Goal: Transaction & Acquisition: Purchase product/service

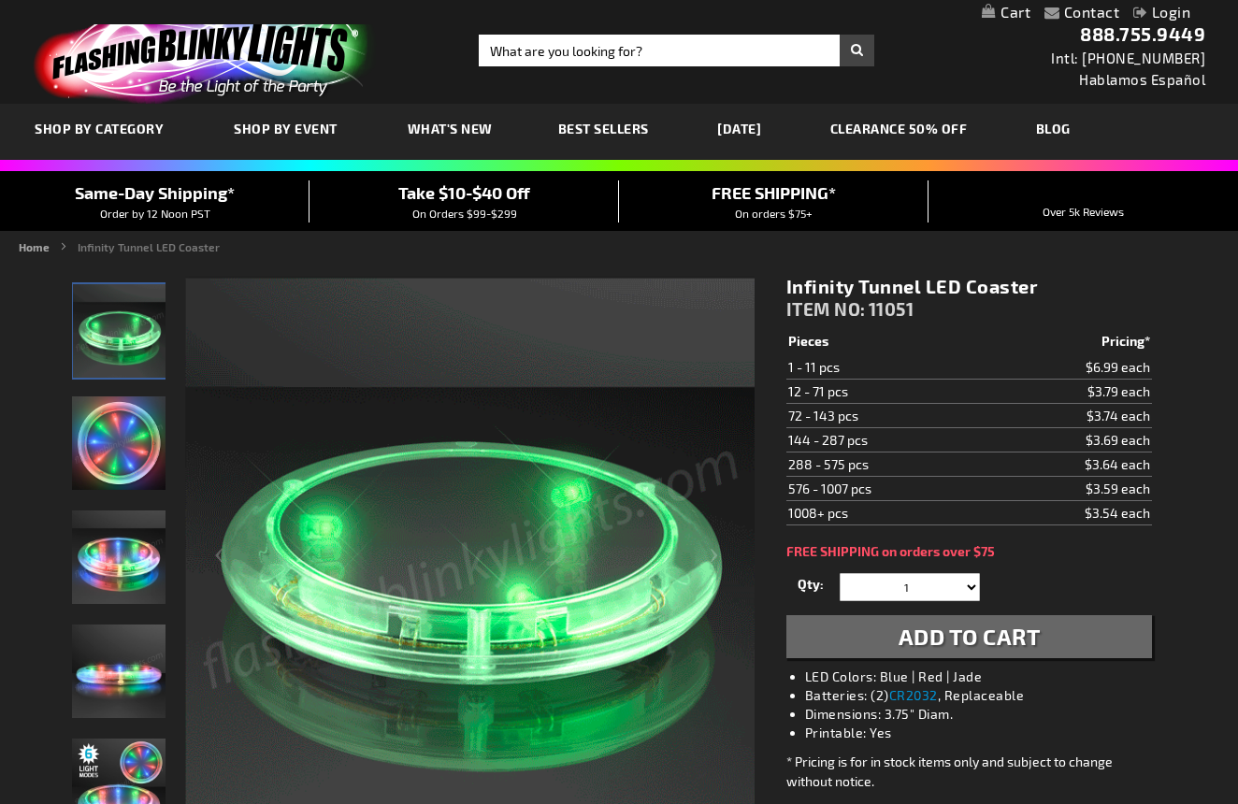
click at [117, 455] on img "Light Up Color Changing LED Coasters" at bounding box center [118, 442] width 93 height 93
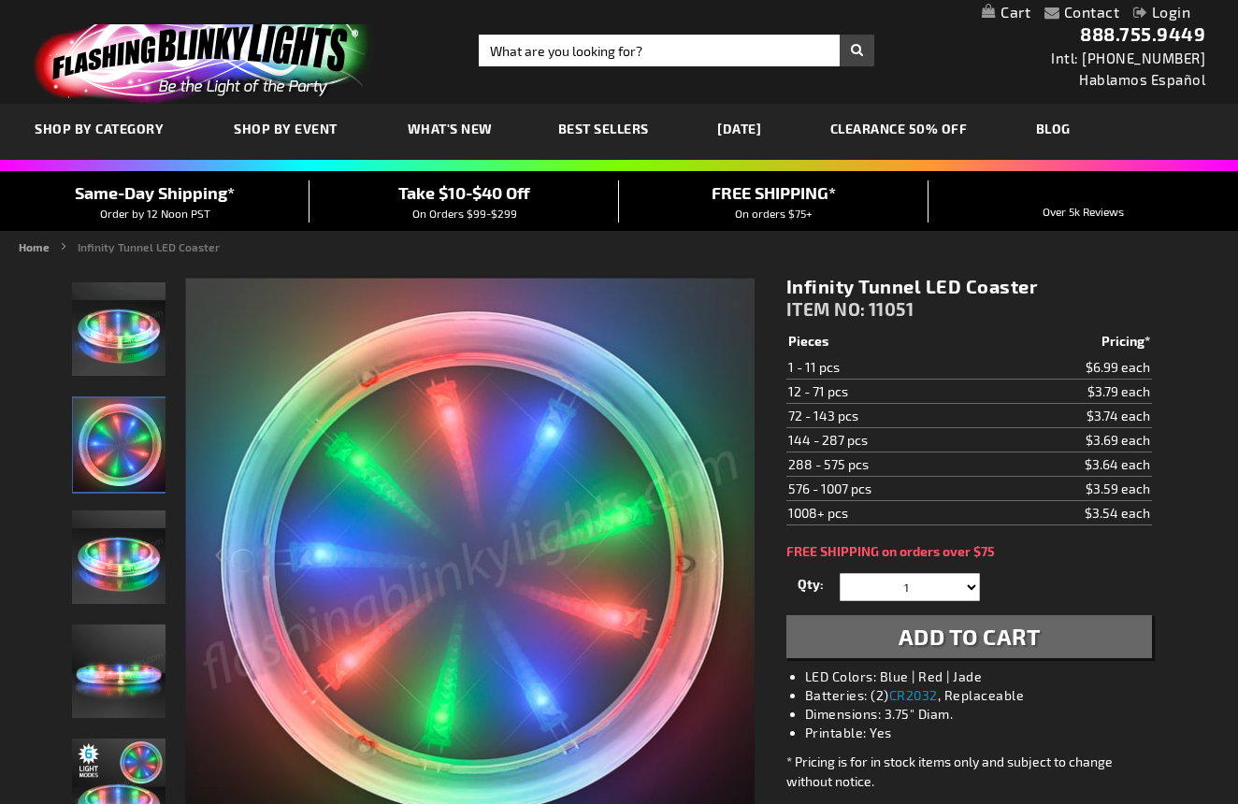
click at [118, 562] on img "Light Up Color Changing LED Coasters" at bounding box center [118, 556] width 93 height 93
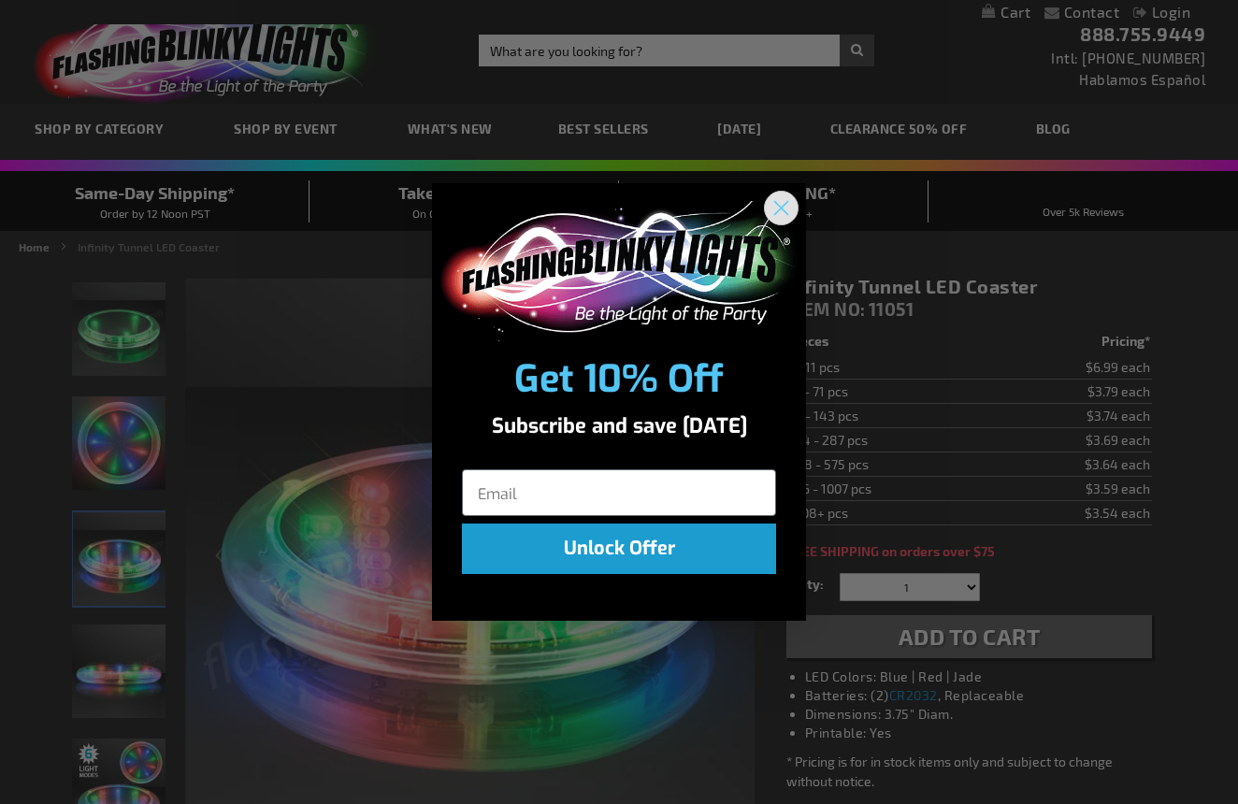
click at [775, 206] on circle "Close dialog" at bounding box center [781, 207] width 31 height 31
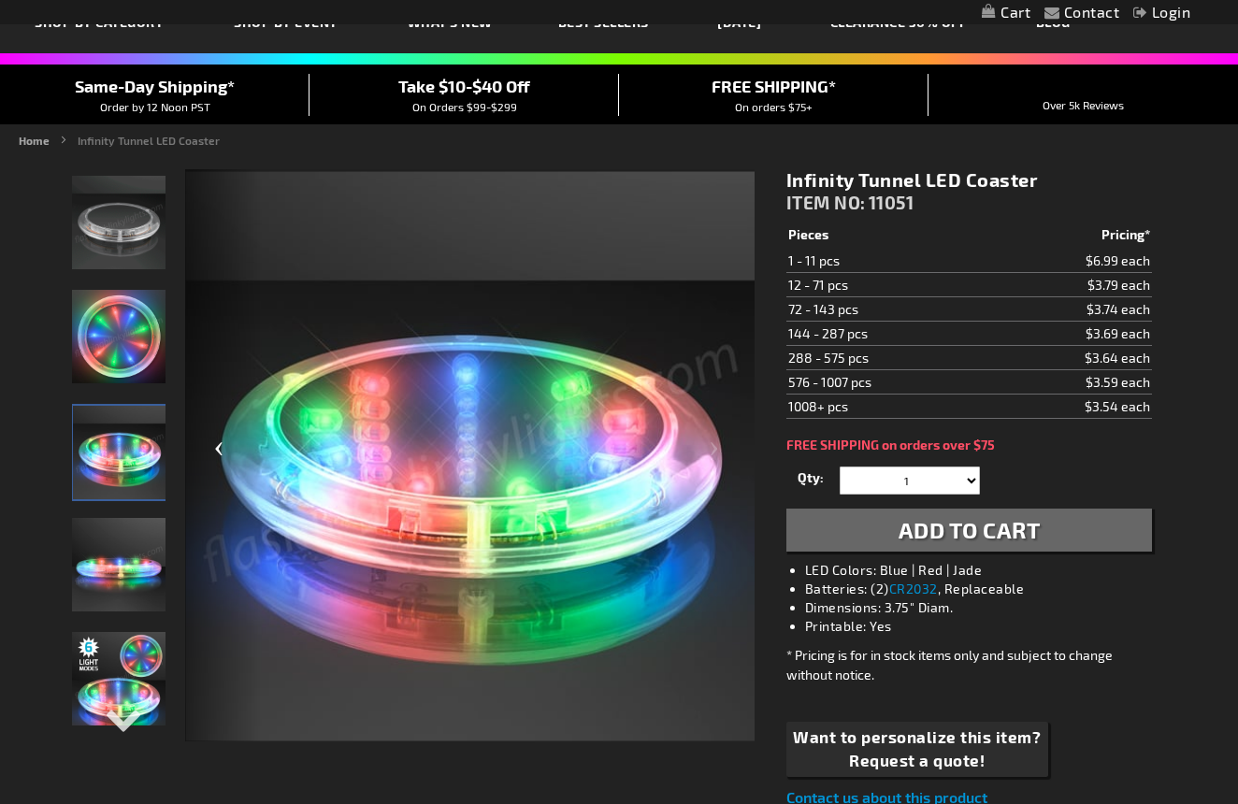
scroll to position [113, 0]
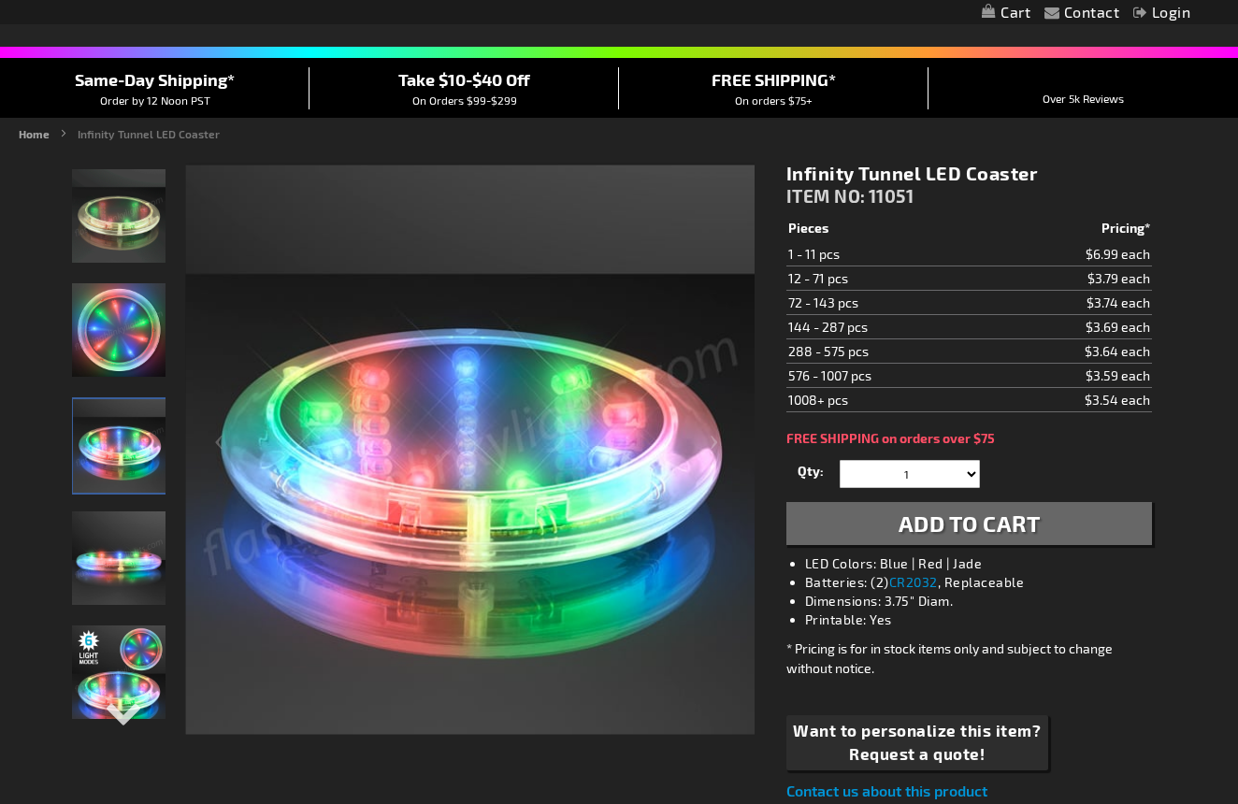
click at [120, 672] on img "Light Up Color Changing LED Coasters" at bounding box center [118, 671] width 93 height 93
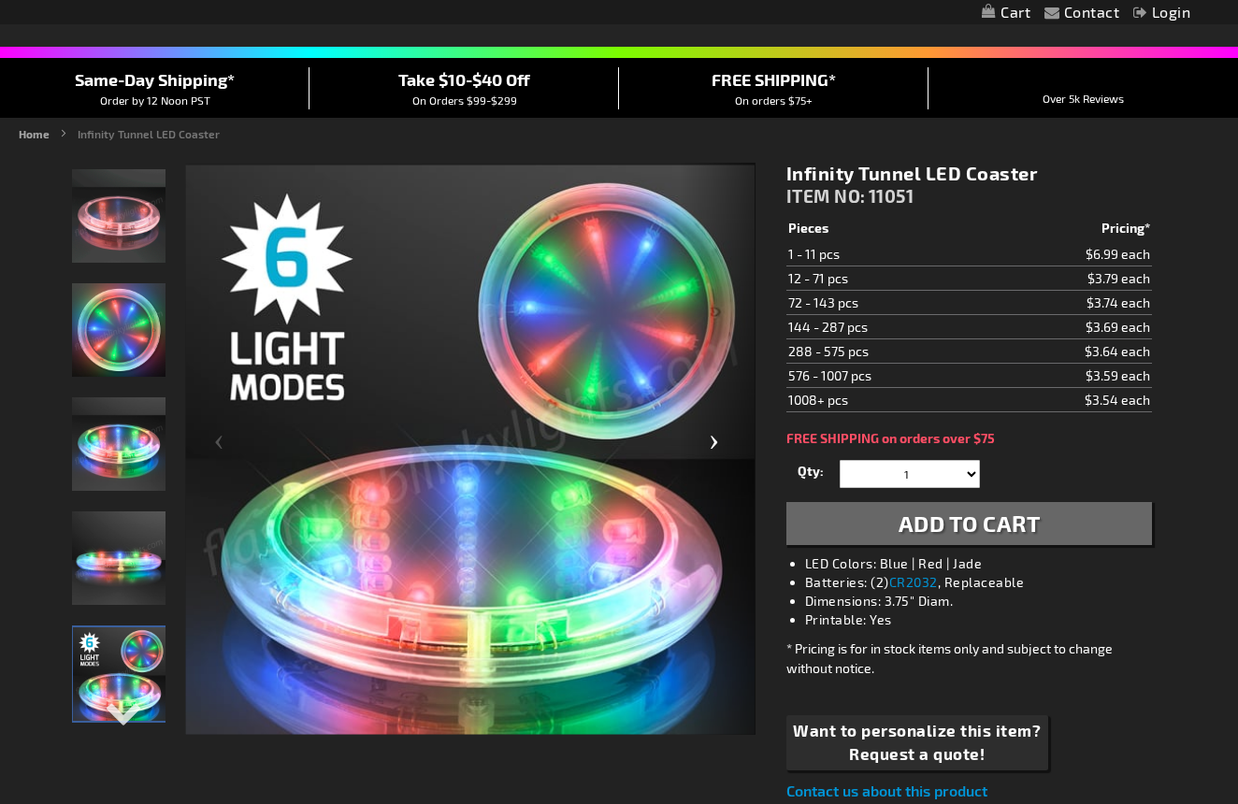
click at [711, 446] on div "Next" at bounding box center [717, 450] width 75 height 574
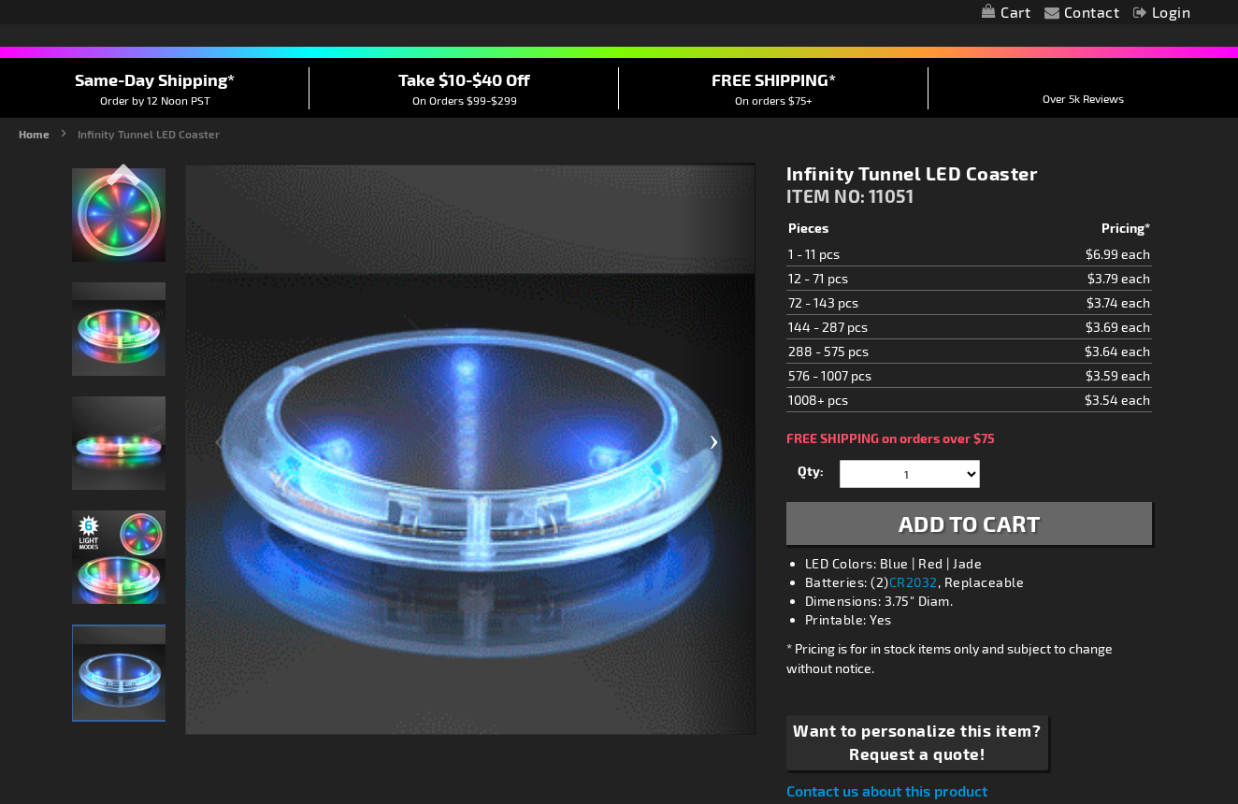
click at [711, 445] on div "Next" at bounding box center [717, 450] width 75 height 574
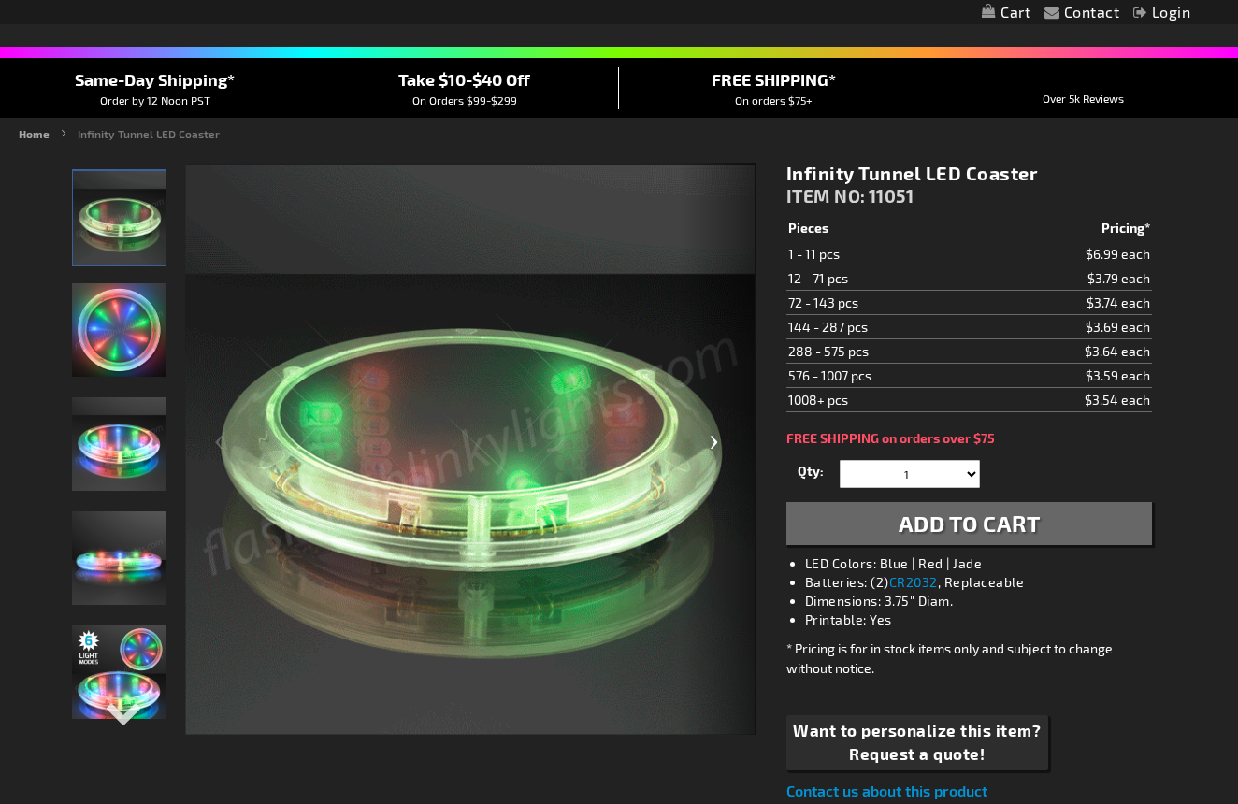
click at [711, 445] on div "Next" at bounding box center [717, 450] width 75 height 574
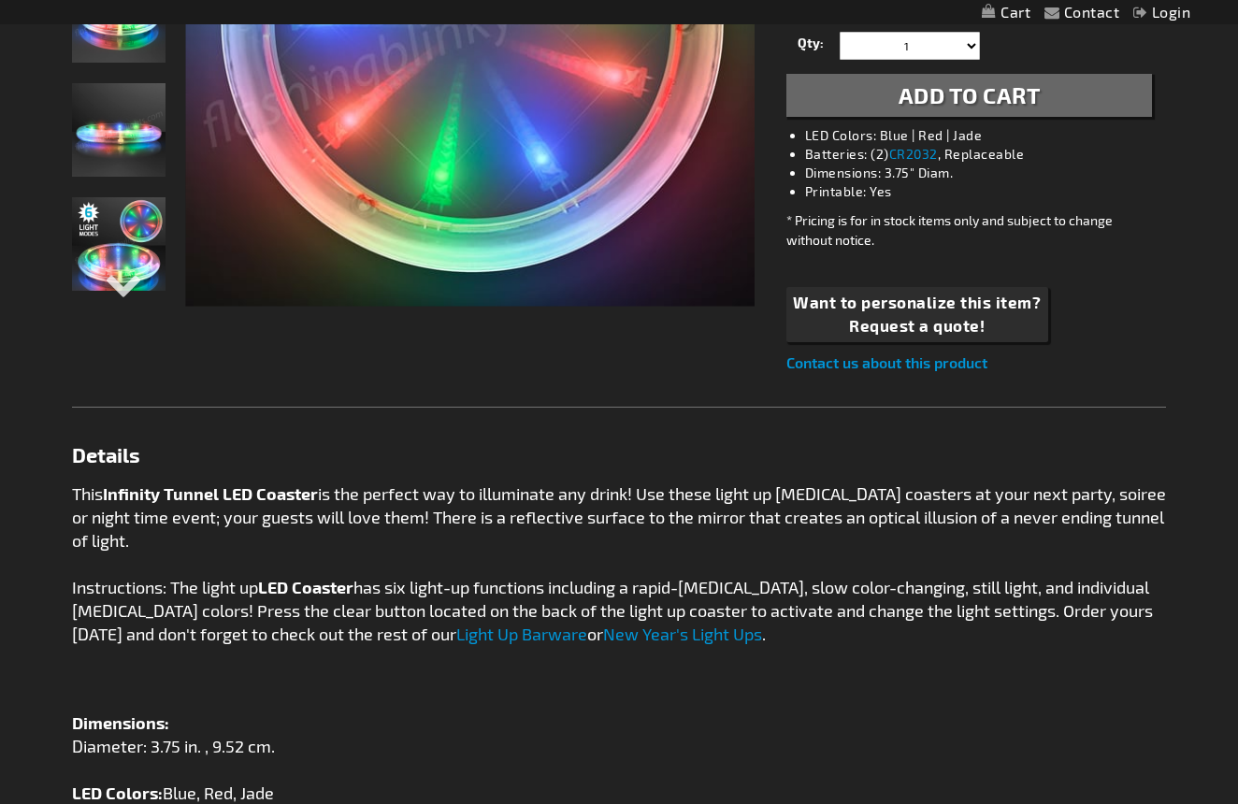
scroll to position [548, 0]
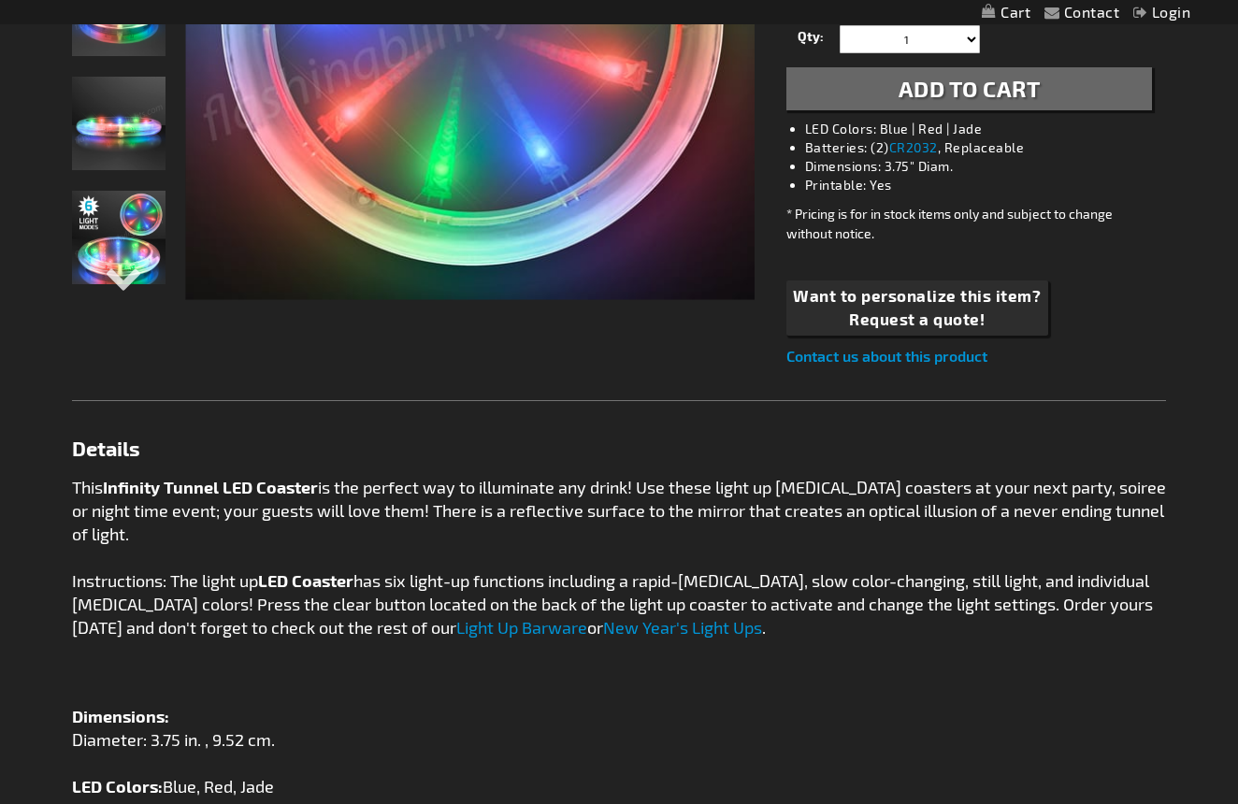
click at [499, 626] on link "Light Up Barware" at bounding box center [521, 627] width 131 height 21
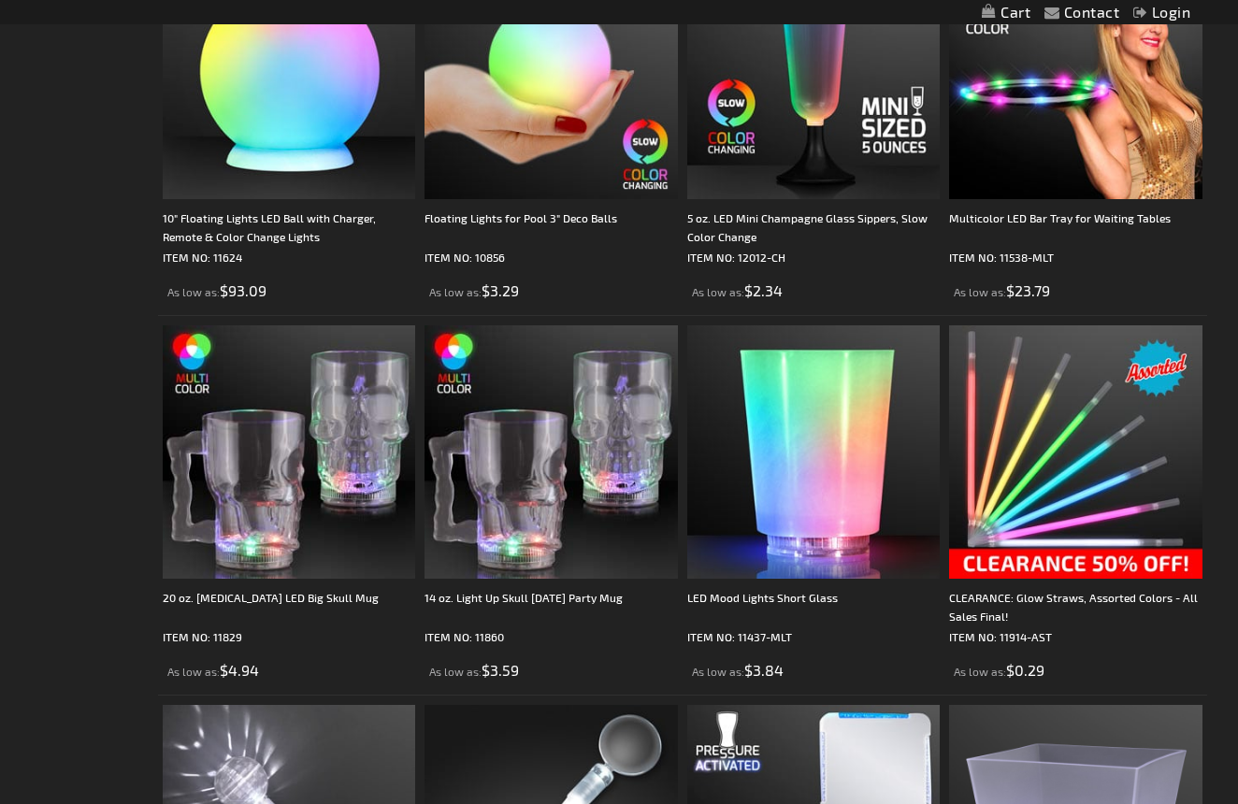
scroll to position [742, 0]
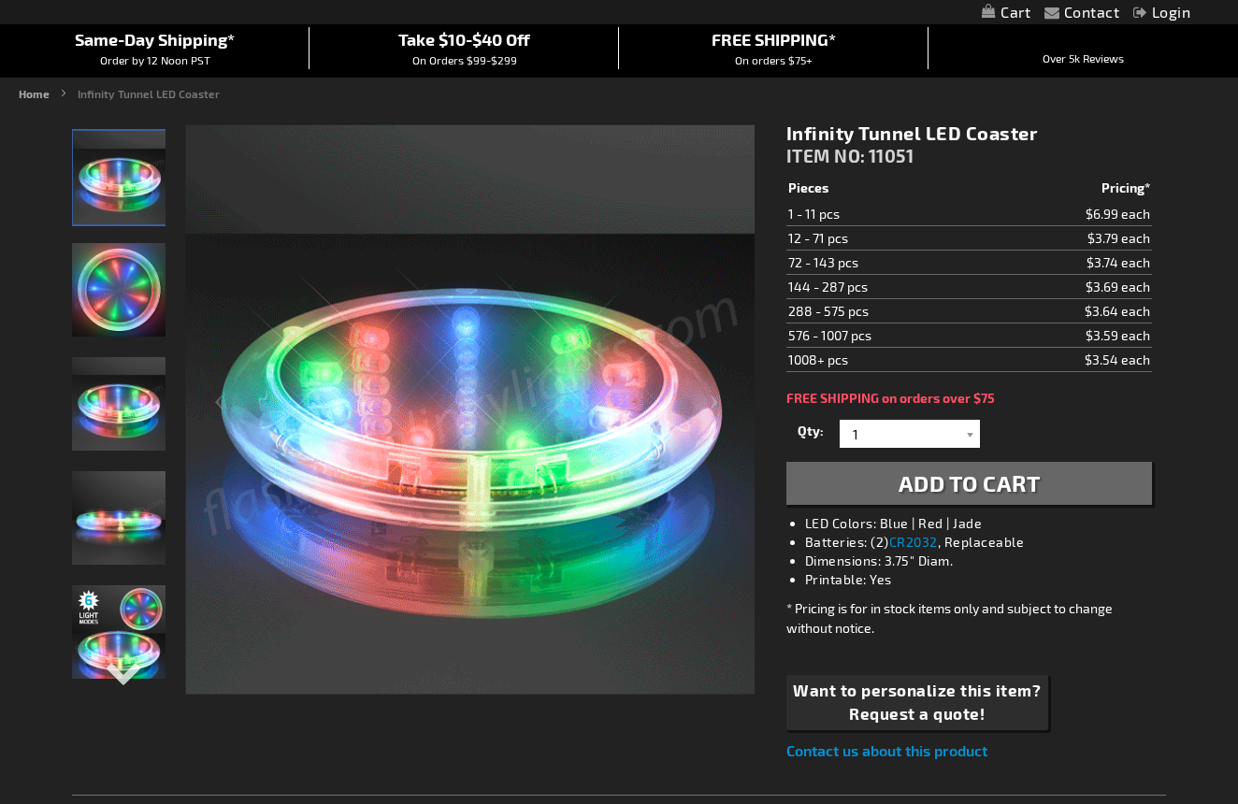
scroll to position [124, 0]
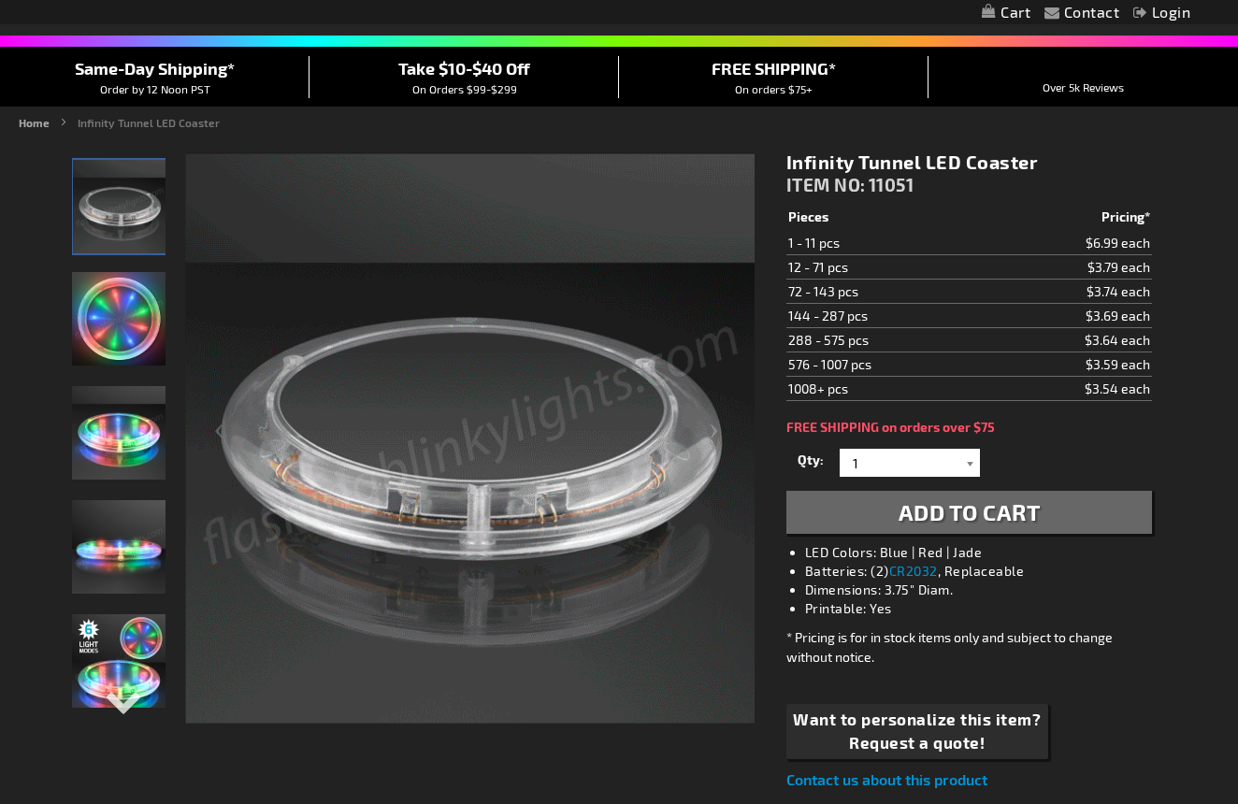
click at [967, 467] on div at bounding box center [970, 463] width 19 height 28
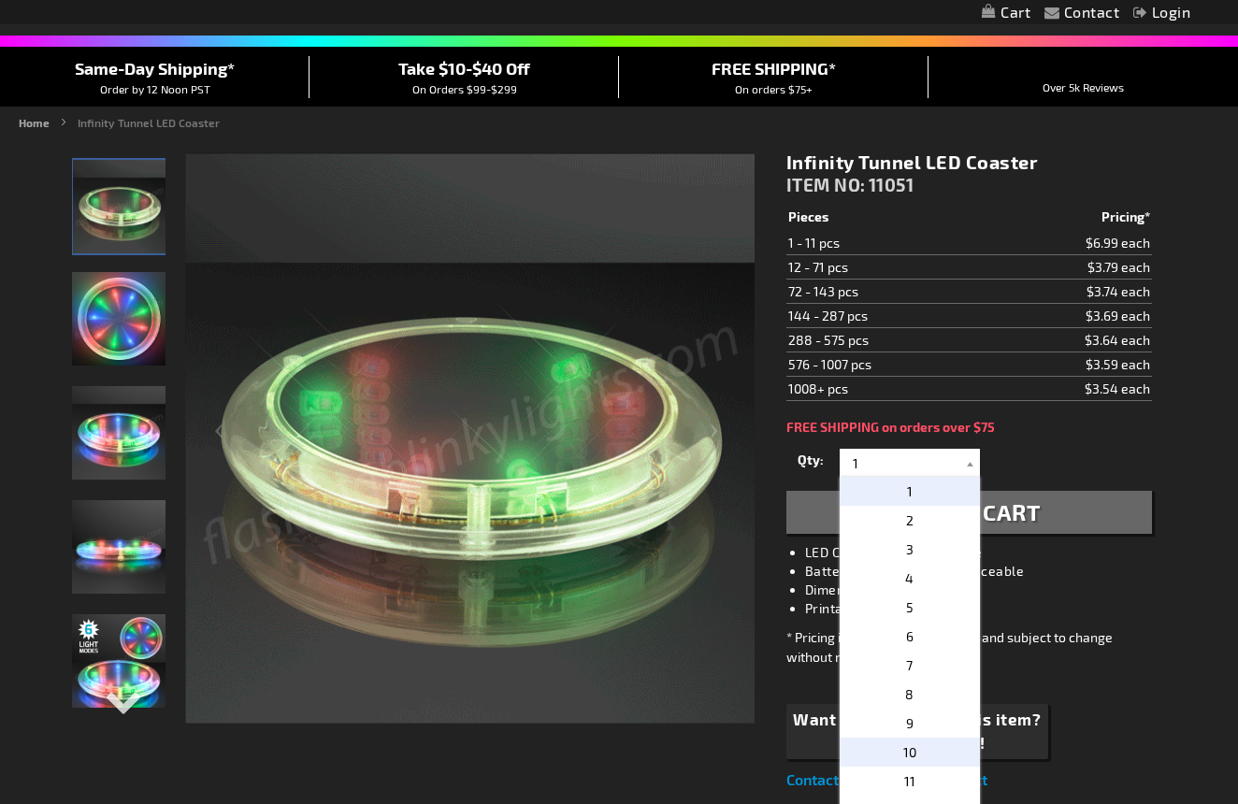
click at [922, 752] on p "10" at bounding box center [909, 751] width 140 height 29
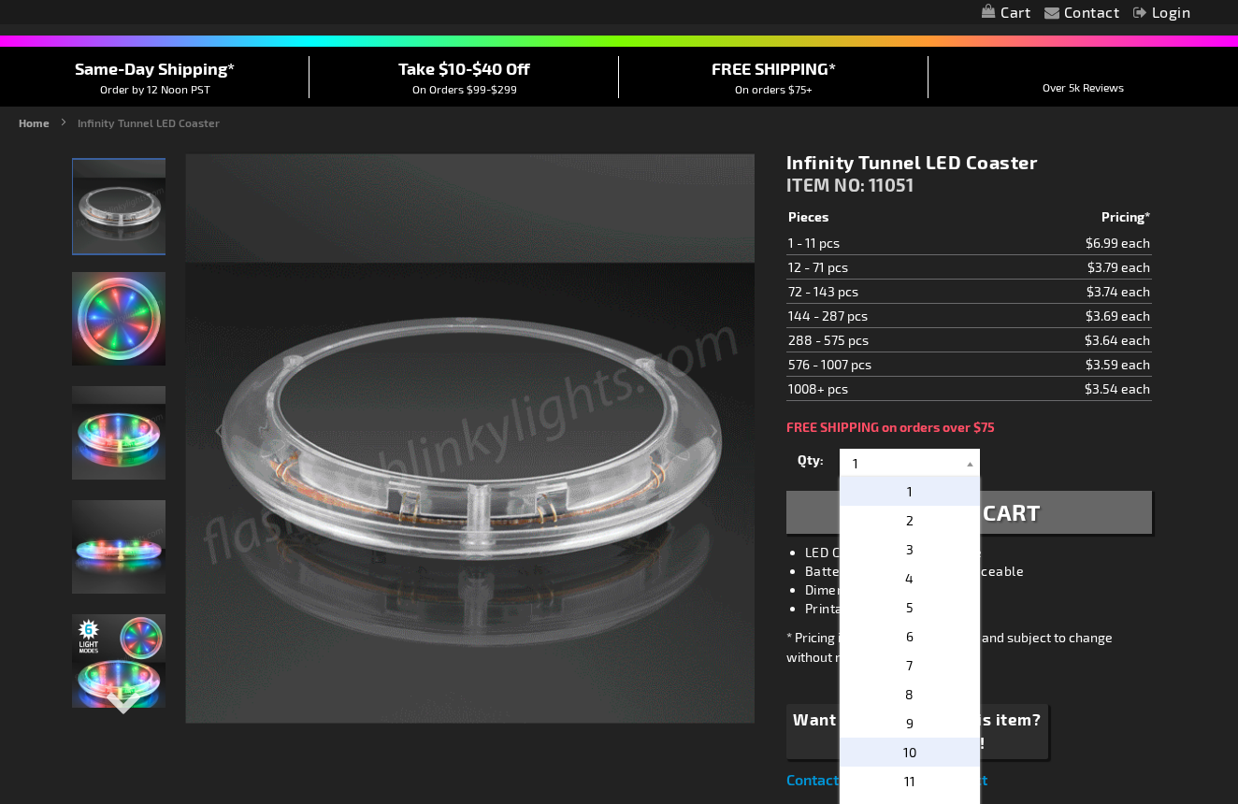
type input "10"
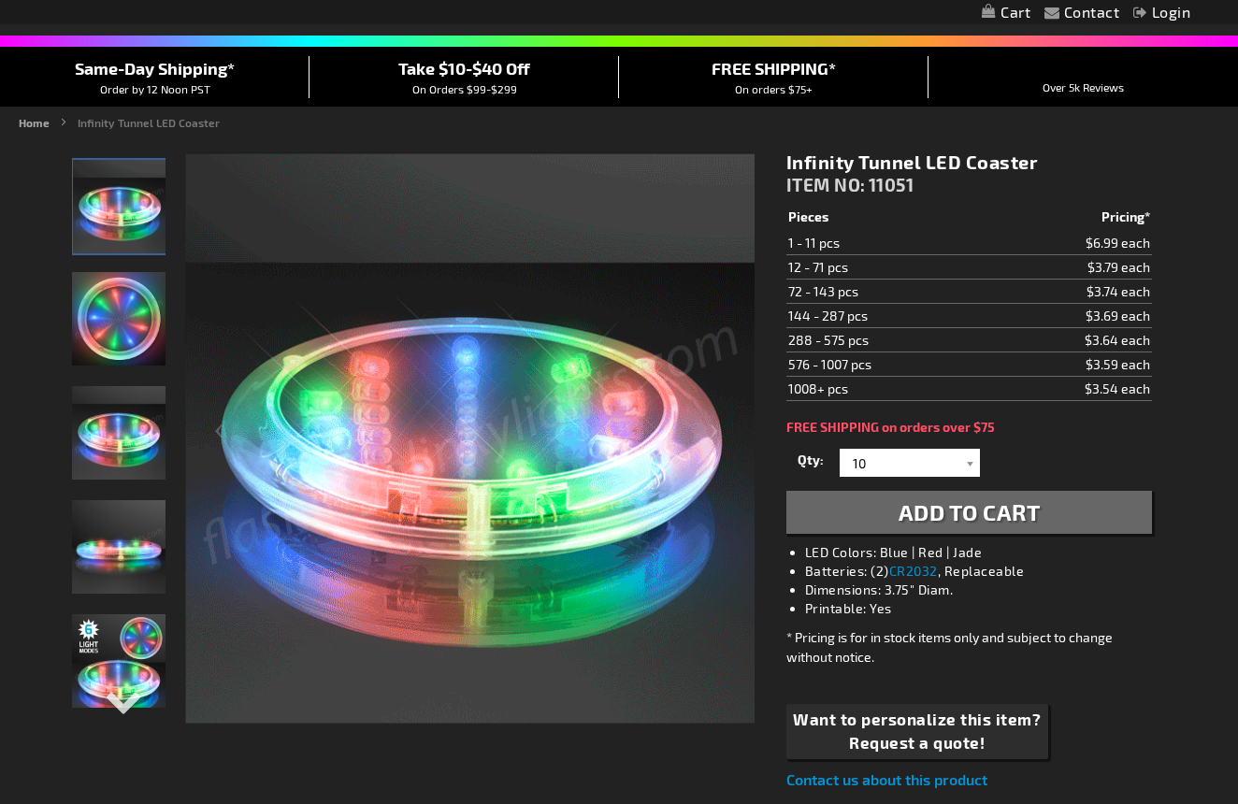
click at [938, 522] on span "Add to Cart" at bounding box center [969, 511] width 142 height 27
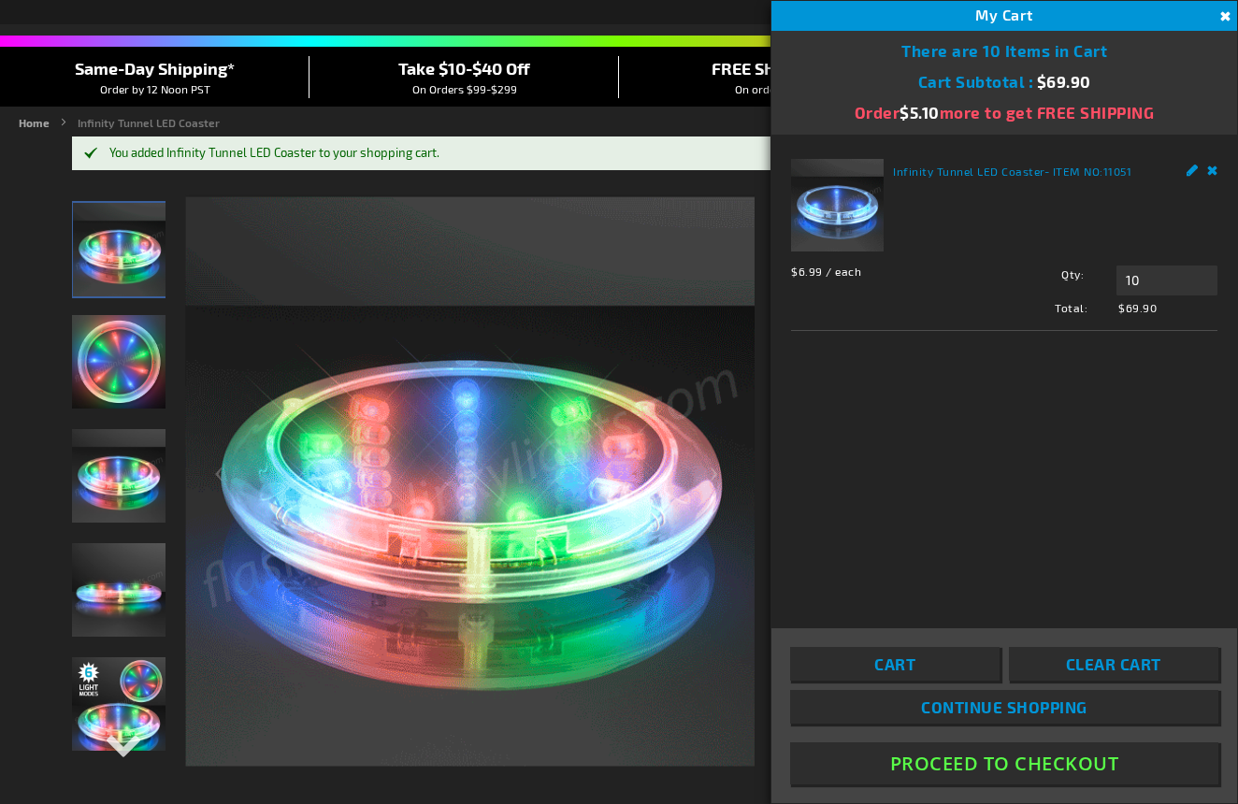
click at [1025, 771] on button "Proceed To Checkout" at bounding box center [1004, 763] width 428 height 42
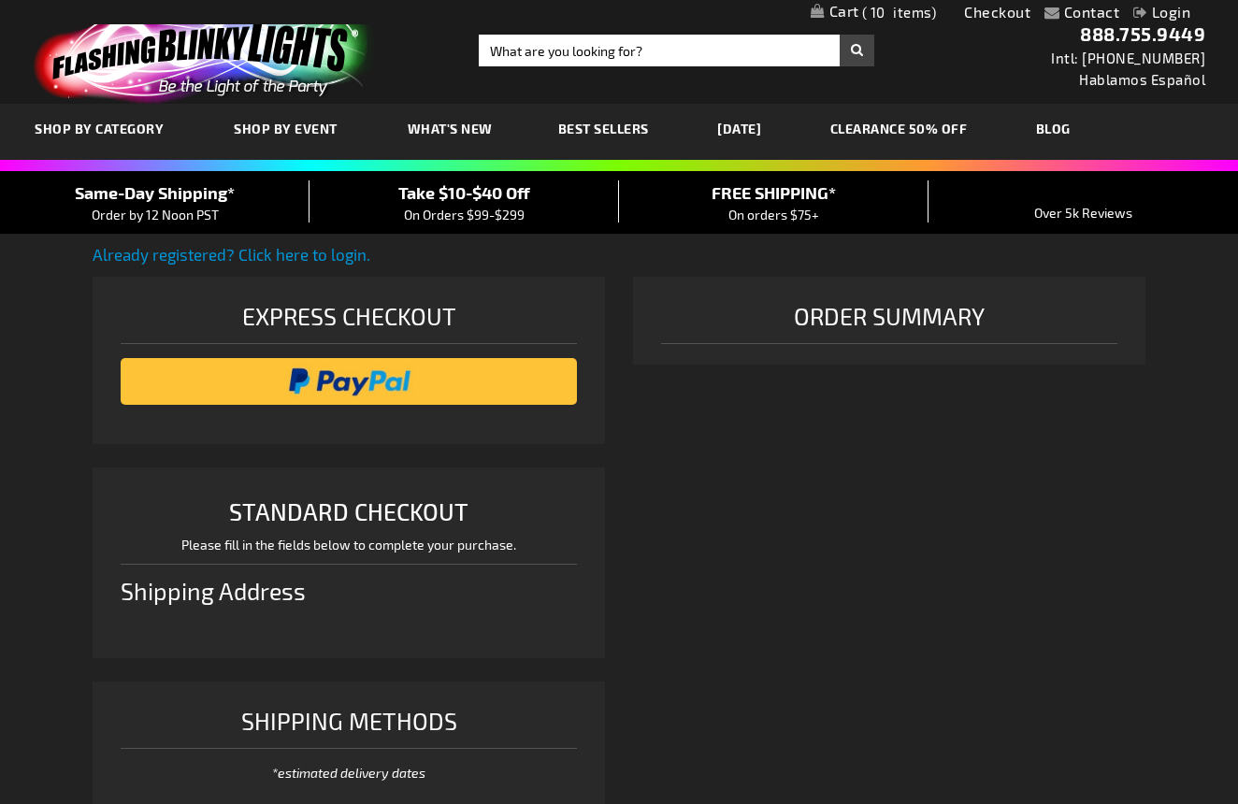
scroll to position [466, 0]
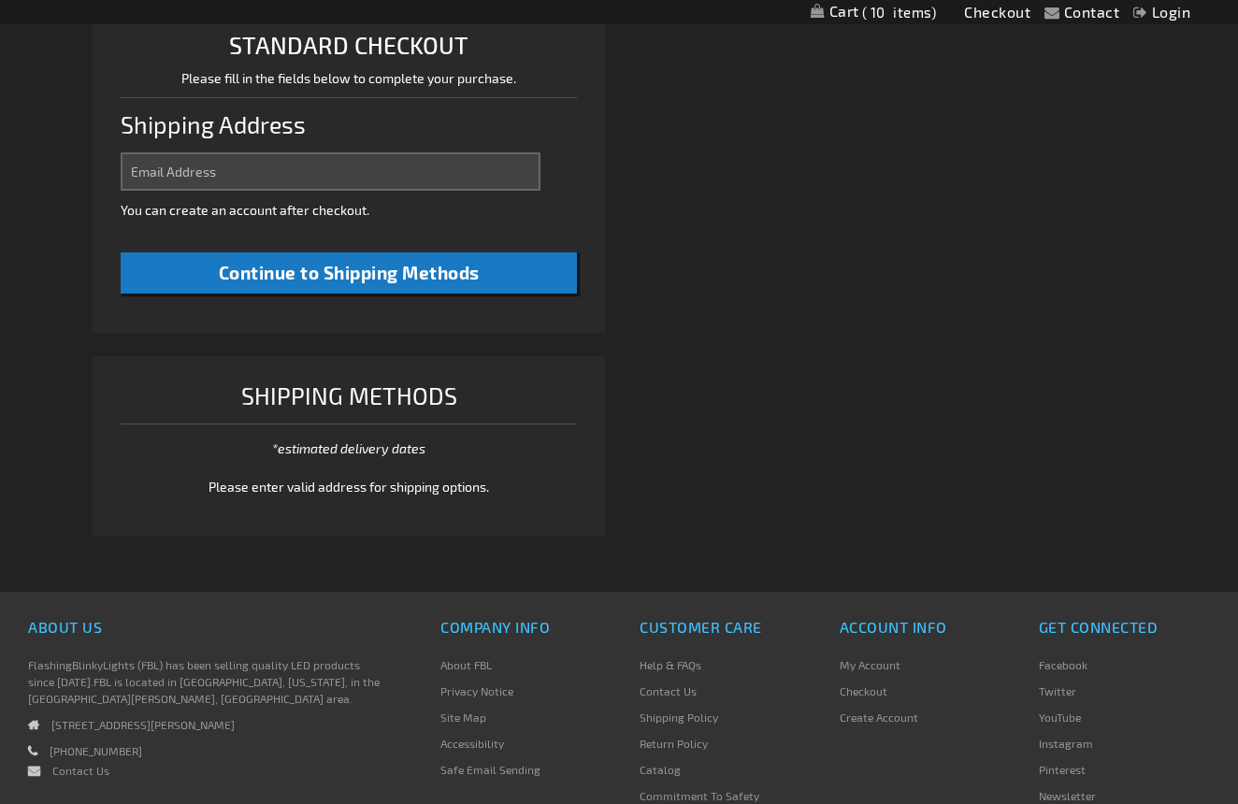
select select "US"
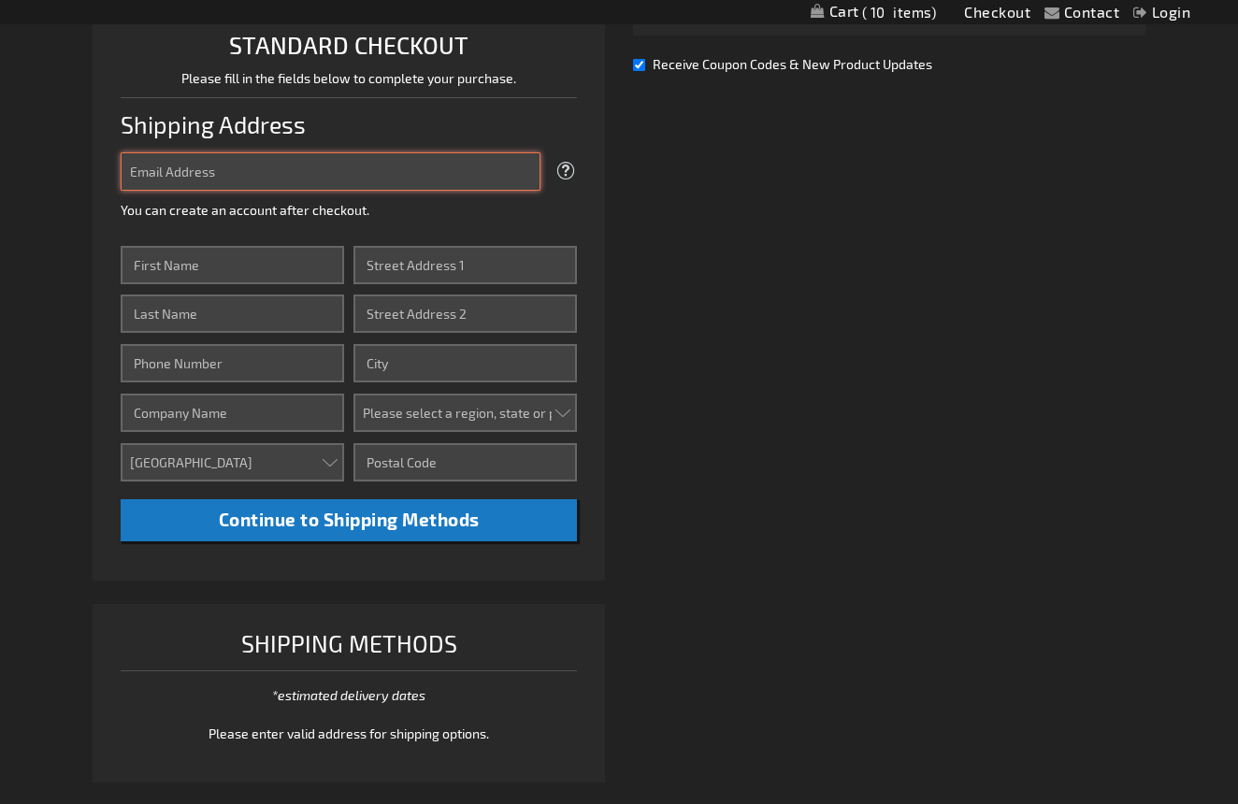
click at [376, 165] on input "Email Address" at bounding box center [331, 171] width 420 height 38
type input "al.saluk@gmail.com"
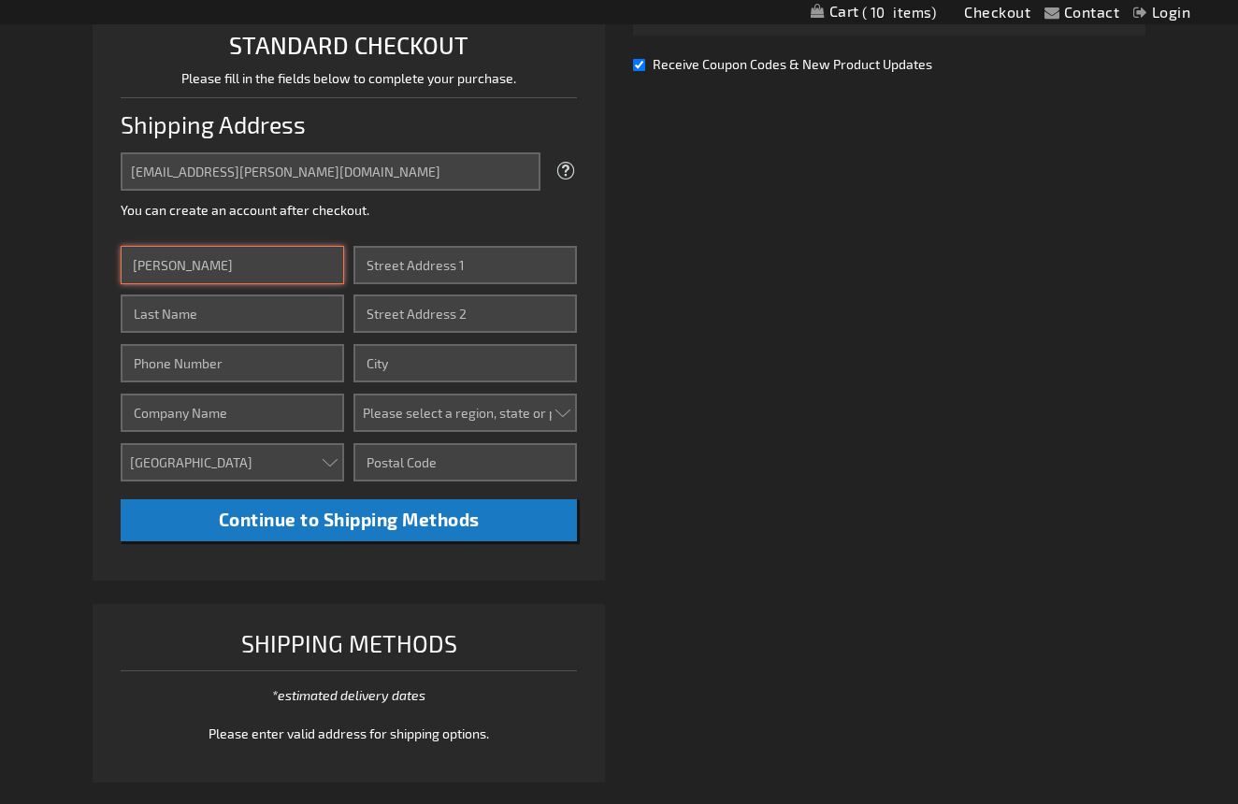
type input "alan"
type input "saluk"
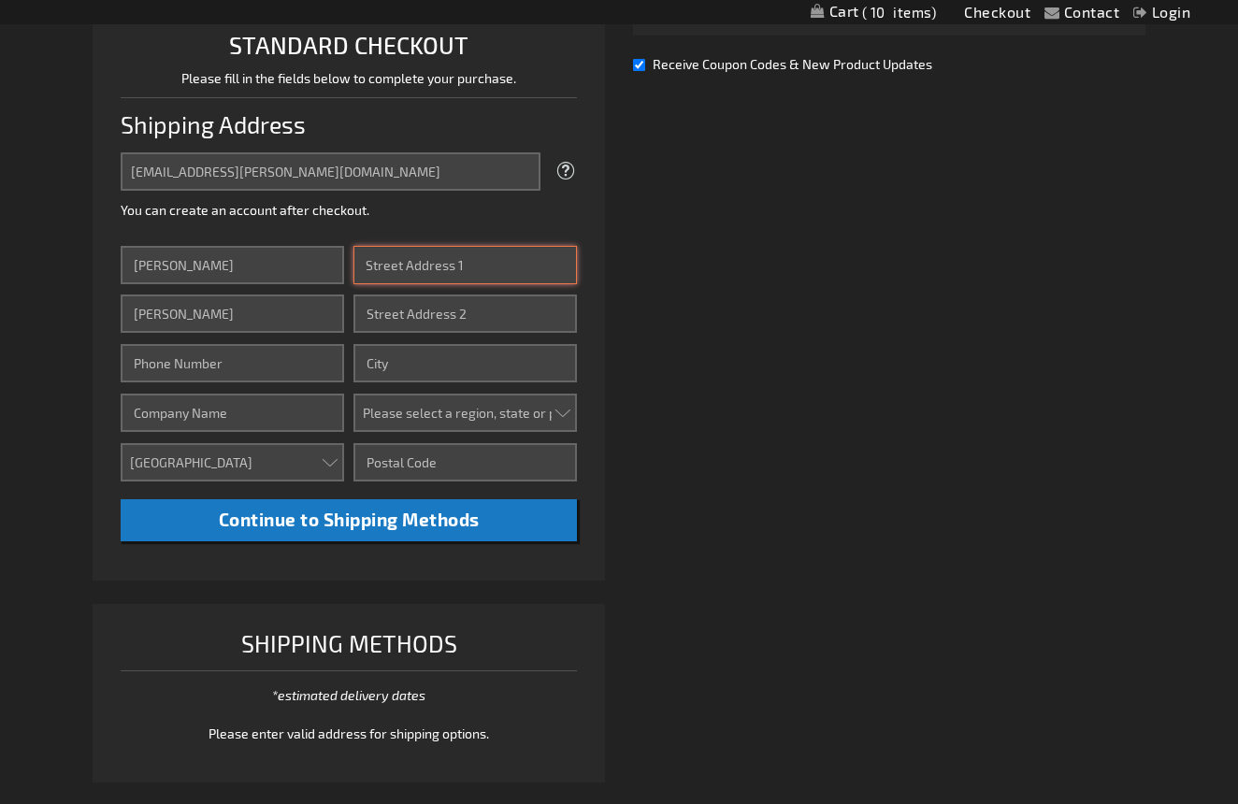
click at [554, 262] on input "Street Address: Line 1" at bounding box center [464, 265] width 223 height 38
click at [557, 263] on input "Street Address: Line 1" at bounding box center [464, 265] width 223 height 38
type input "1202 novara st"
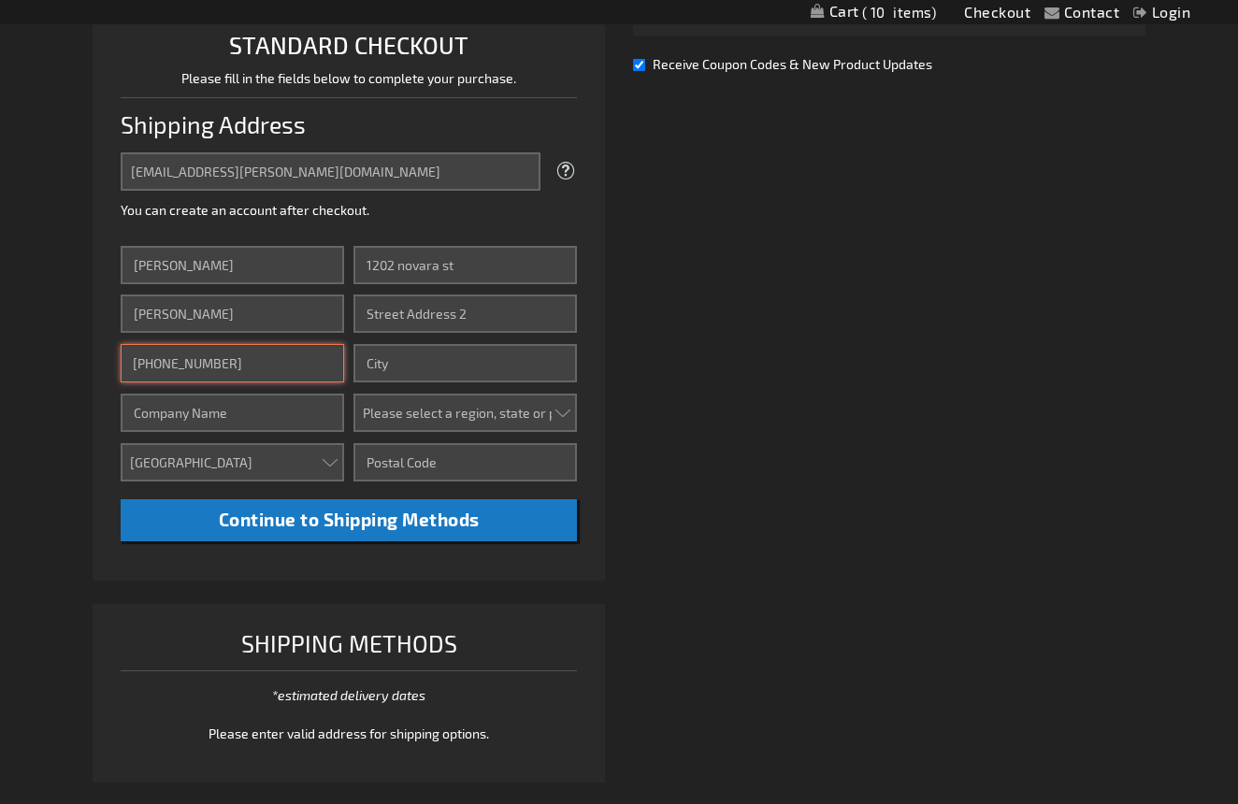
type input "858-922-2986"
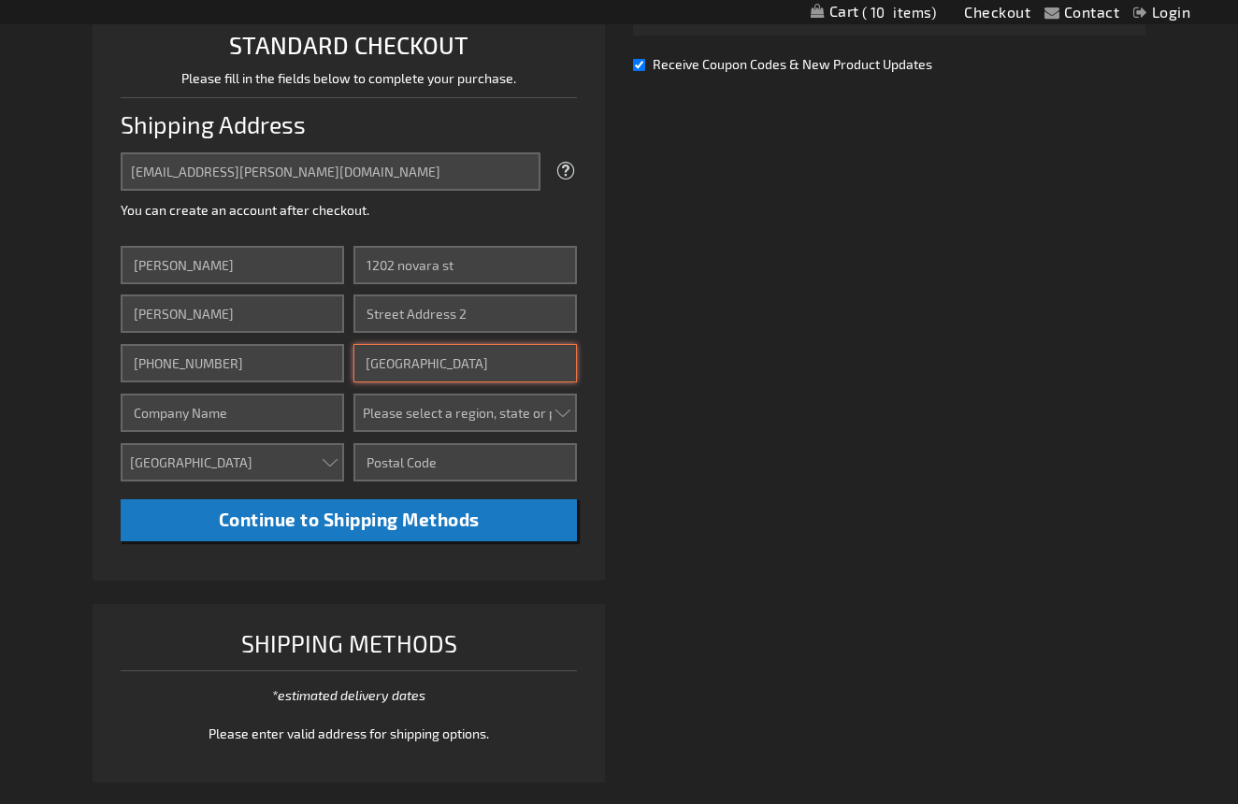
type input "san diego"
select select "12"
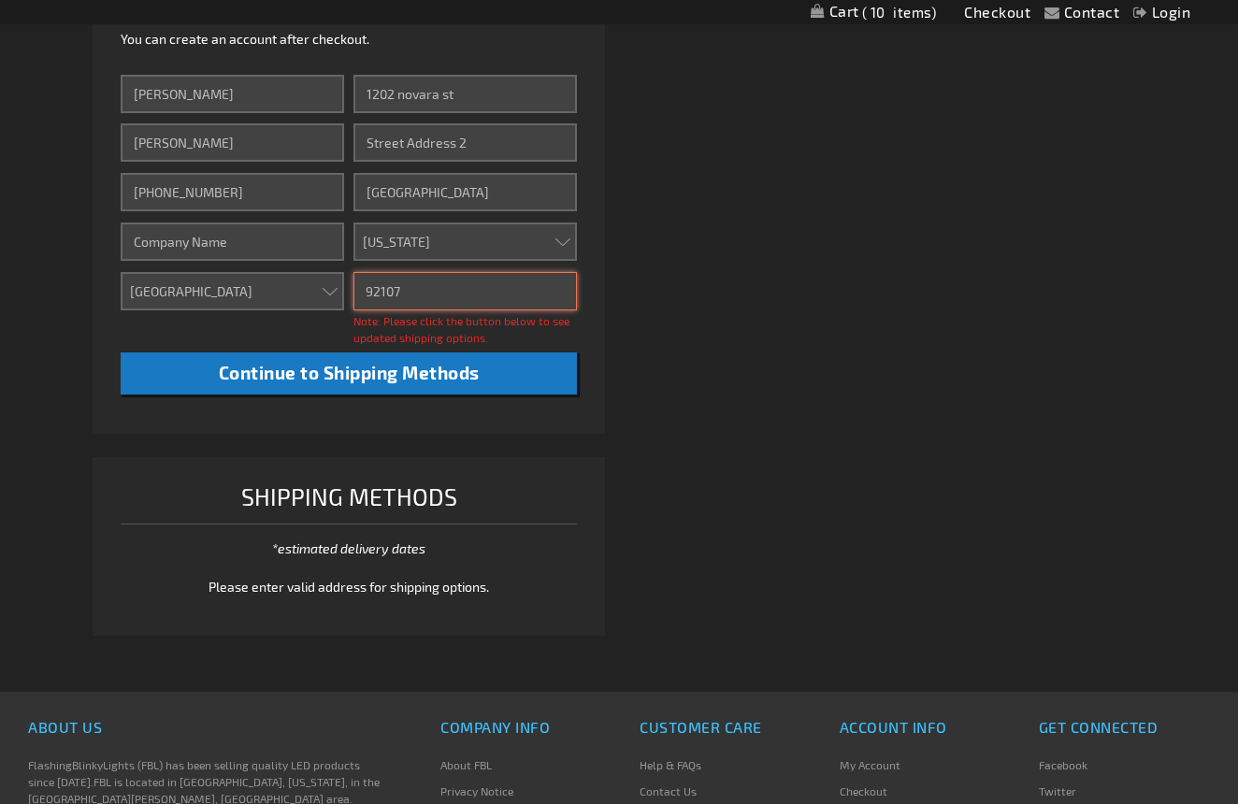
scroll to position [637, 0]
type input "92107"
click at [530, 547] on div "Shipping Methods *estimated delivery dates See our Shipping Policy Please enter…" at bounding box center [349, 538] width 456 height 120
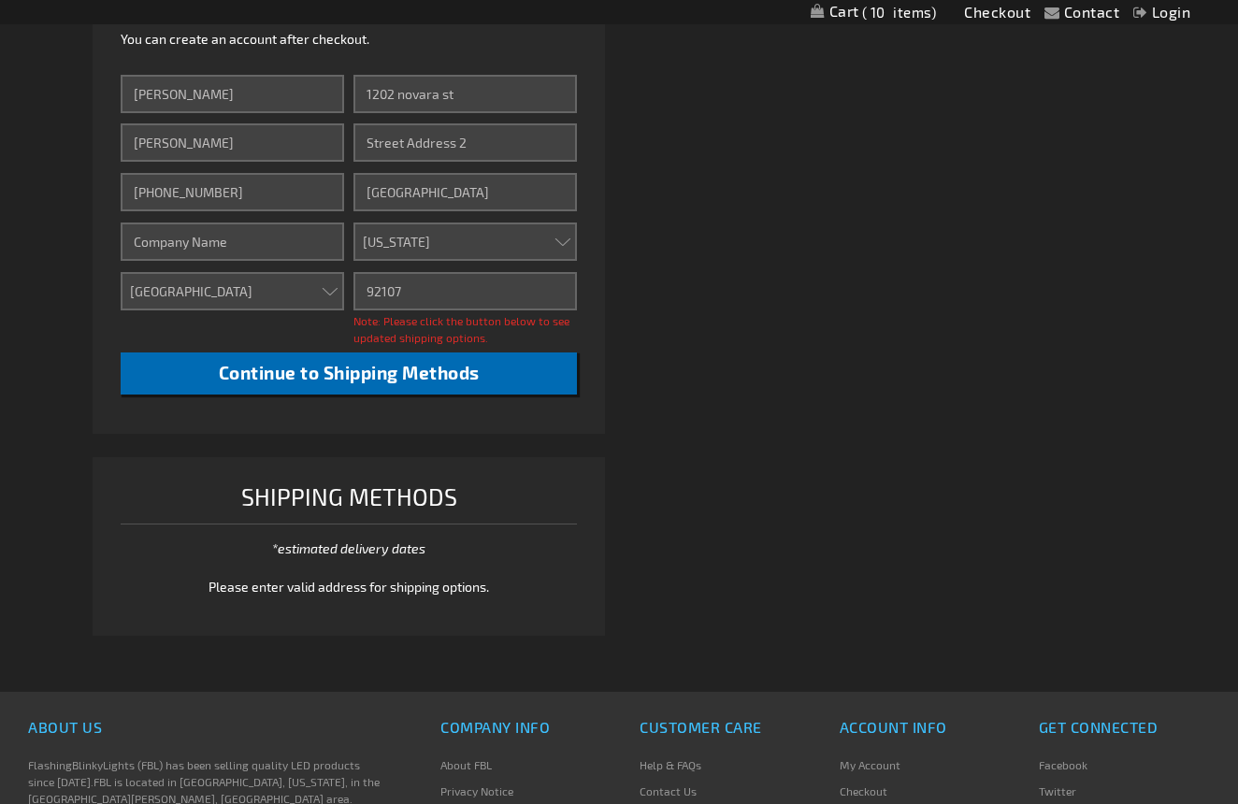
click at [425, 377] on span "Continue to Shipping Methods" at bounding box center [349, 372] width 261 height 21
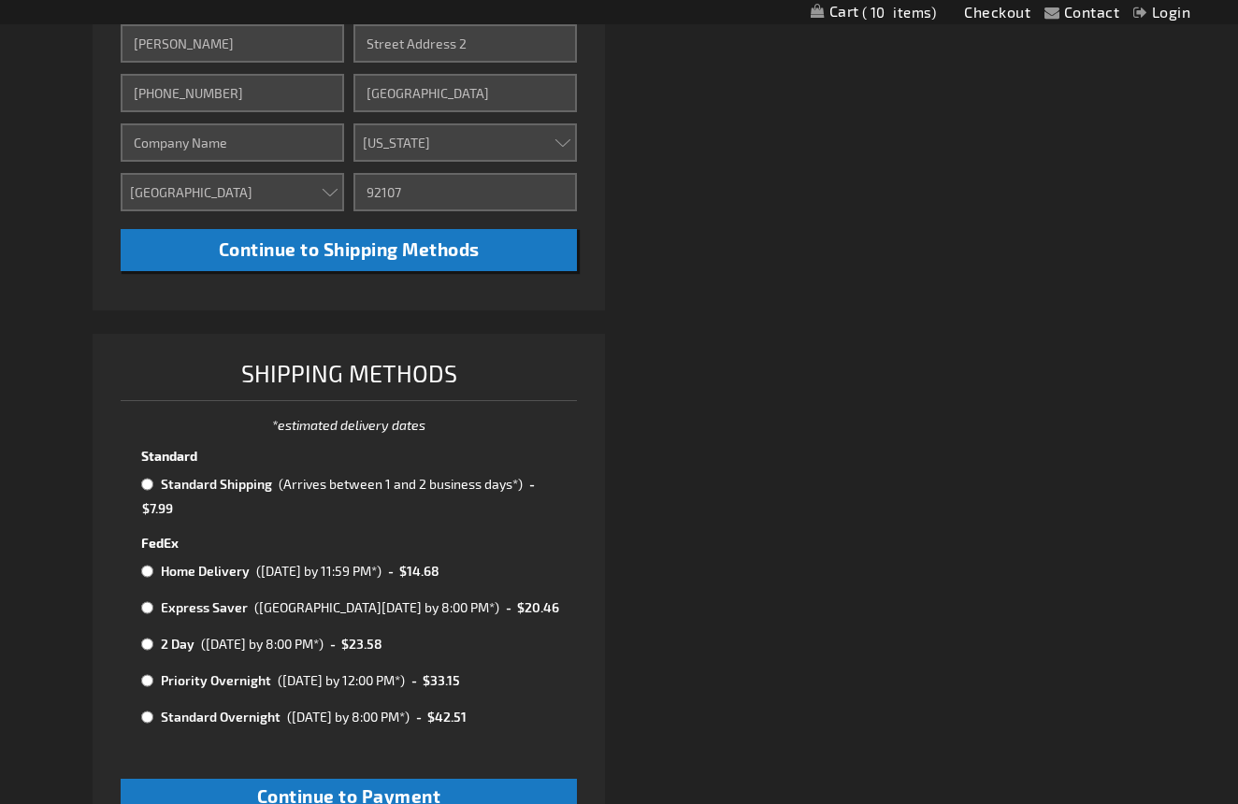
scroll to position [737, 0]
click at [150, 486] on input "radio" at bounding box center [147, 484] width 12 height 15
radio input "true"
click at [353, 785] on span "Continue to Payment" at bounding box center [349, 795] width 184 height 21
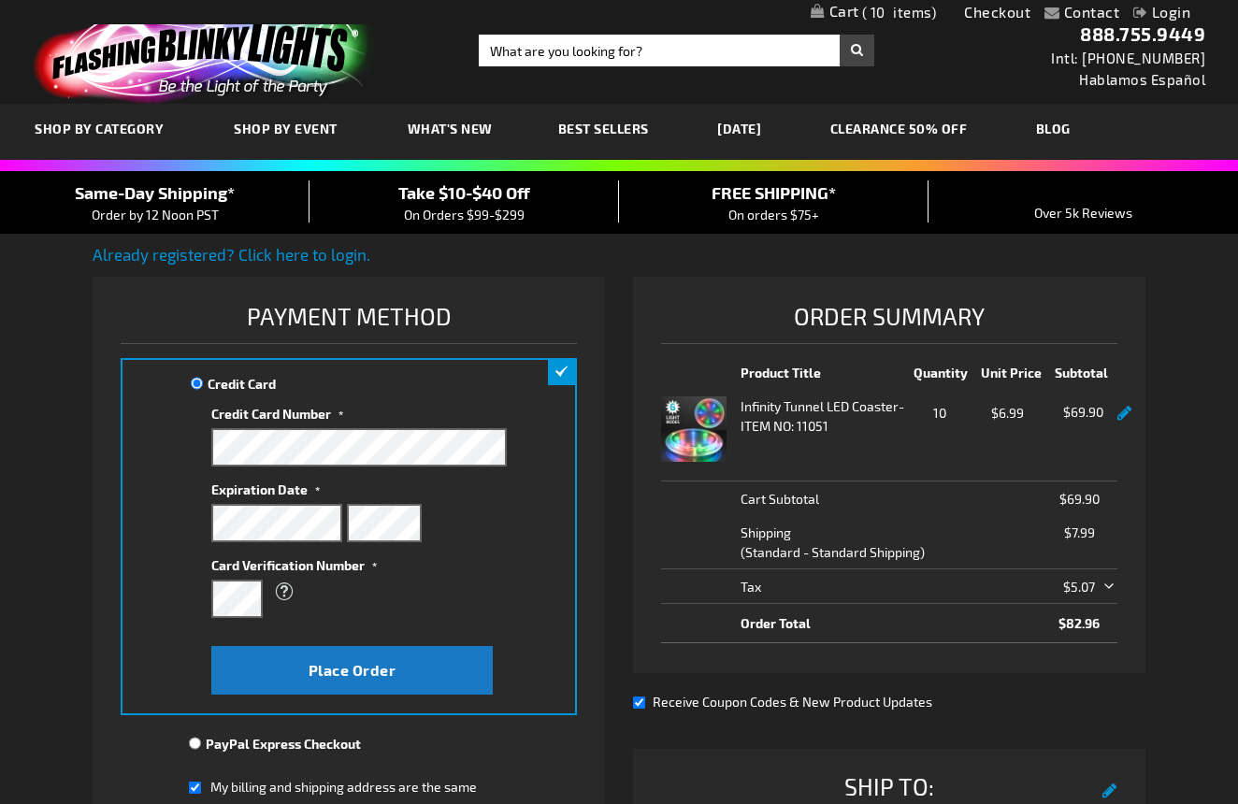
click at [766, 415] on div "Infinity Tunnel LED Coaster - ITEM NO: 11051" at bounding box center [823, 428] width 167 height 65
click at [705, 418] on img at bounding box center [693, 428] width 65 height 65
click at [1124, 413] on link at bounding box center [1124, 414] width 14 height 16
click at [1119, 411] on link at bounding box center [1124, 414] width 14 height 16
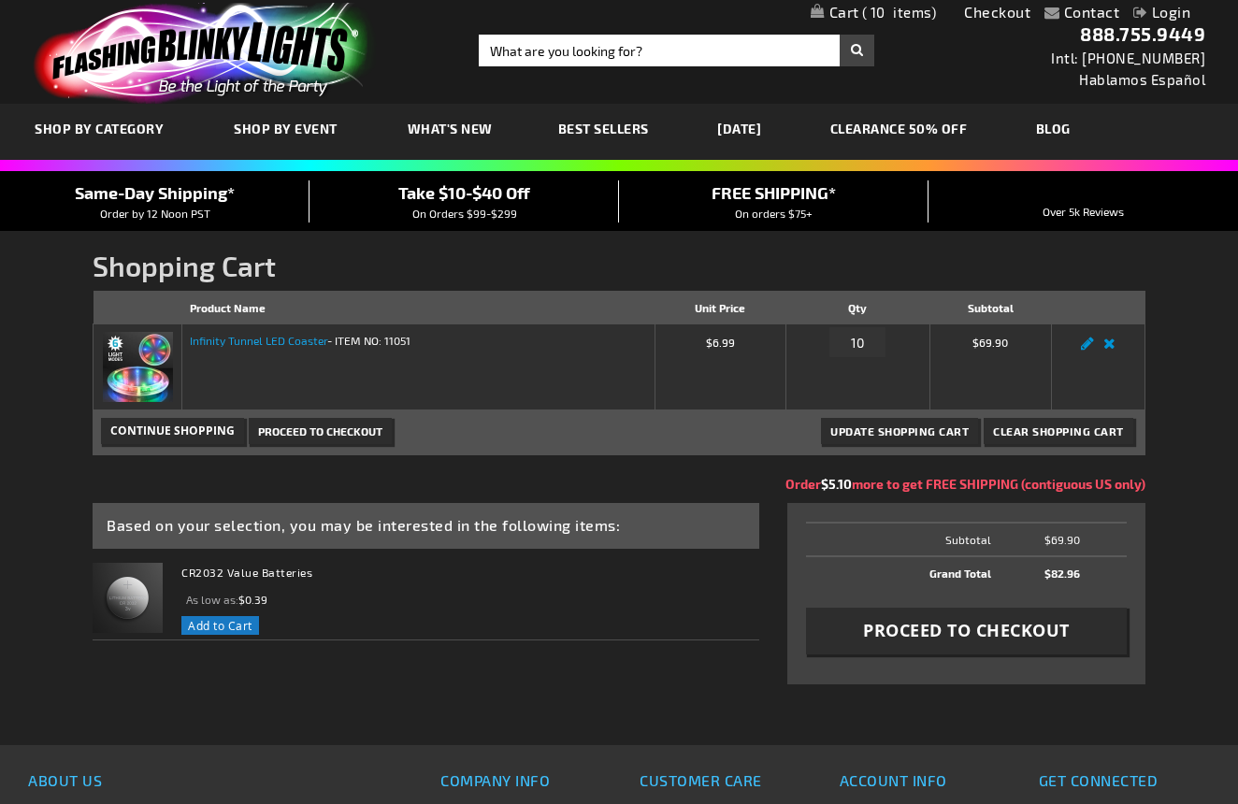
click at [255, 339] on link "Infinity Tunnel LED Coaster" at bounding box center [258, 340] width 137 height 13
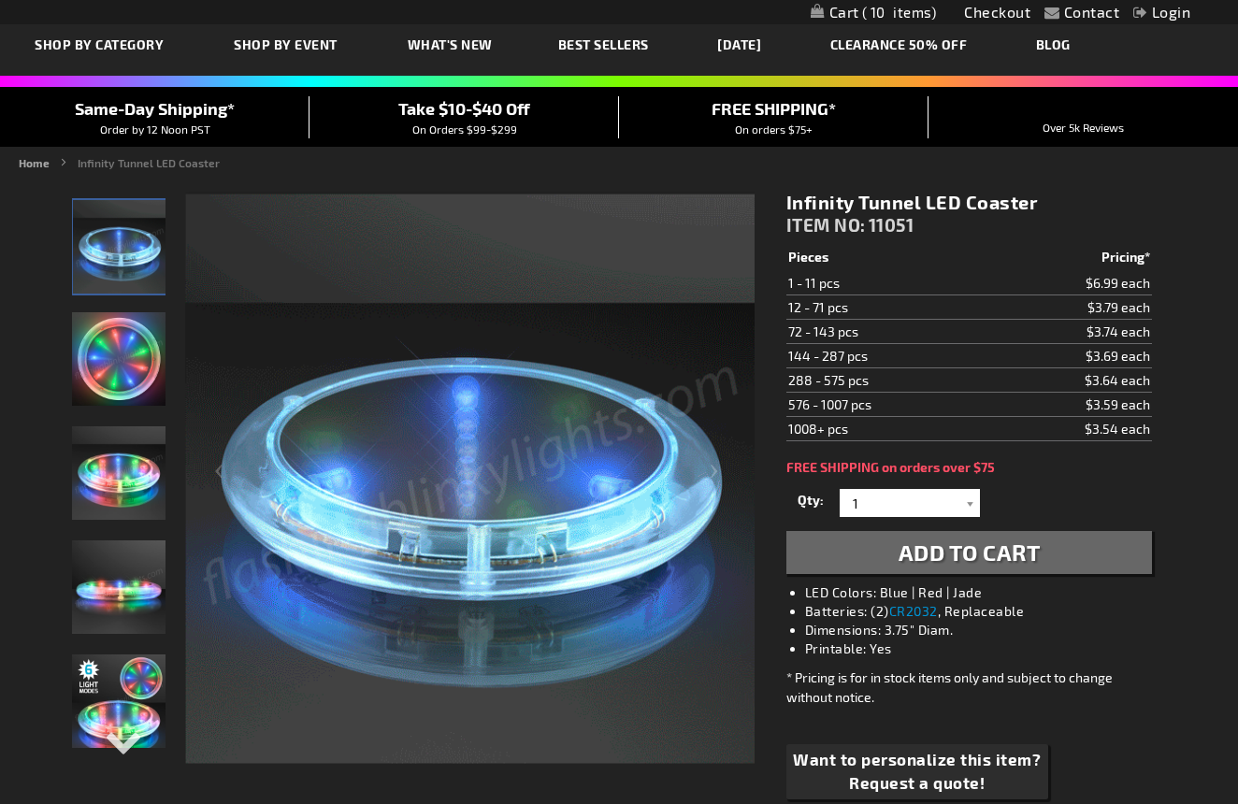
scroll to position [84, 0]
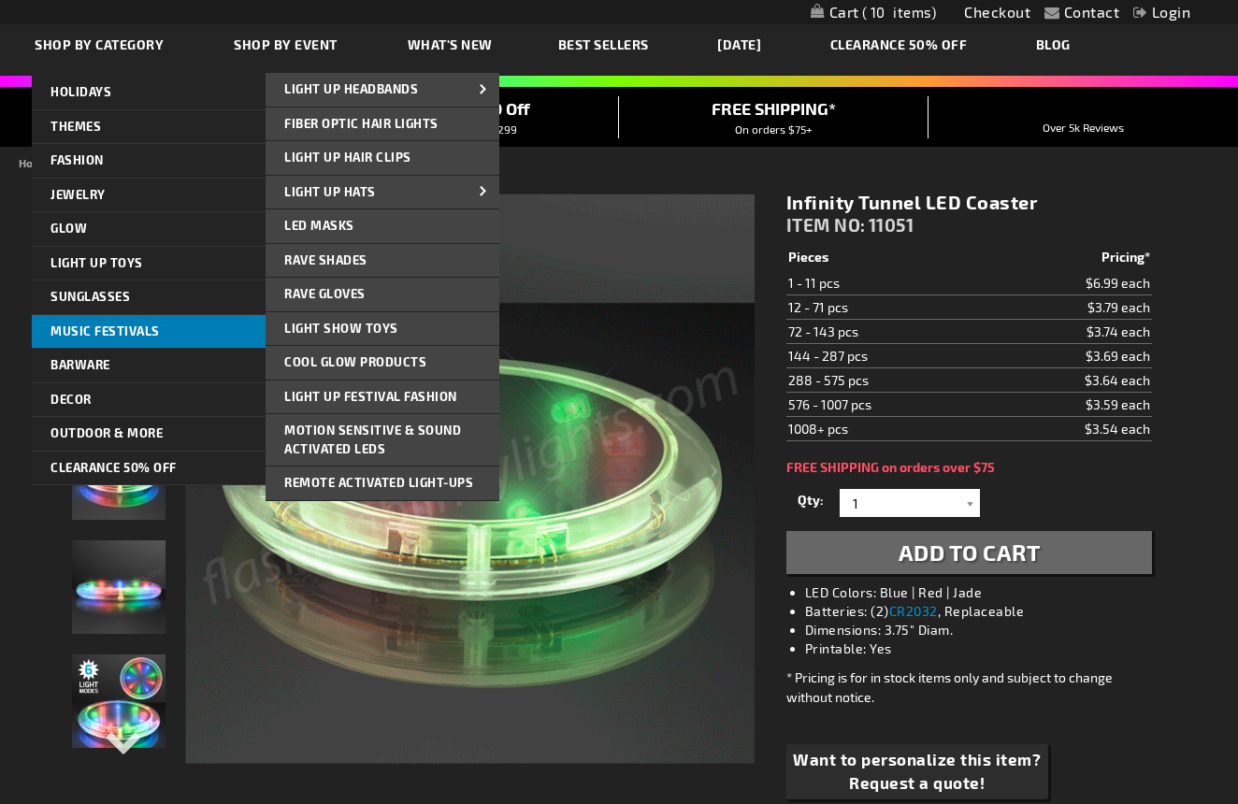
click at [93, 319] on link "Music Festivals" at bounding box center [149, 332] width 234 height 34
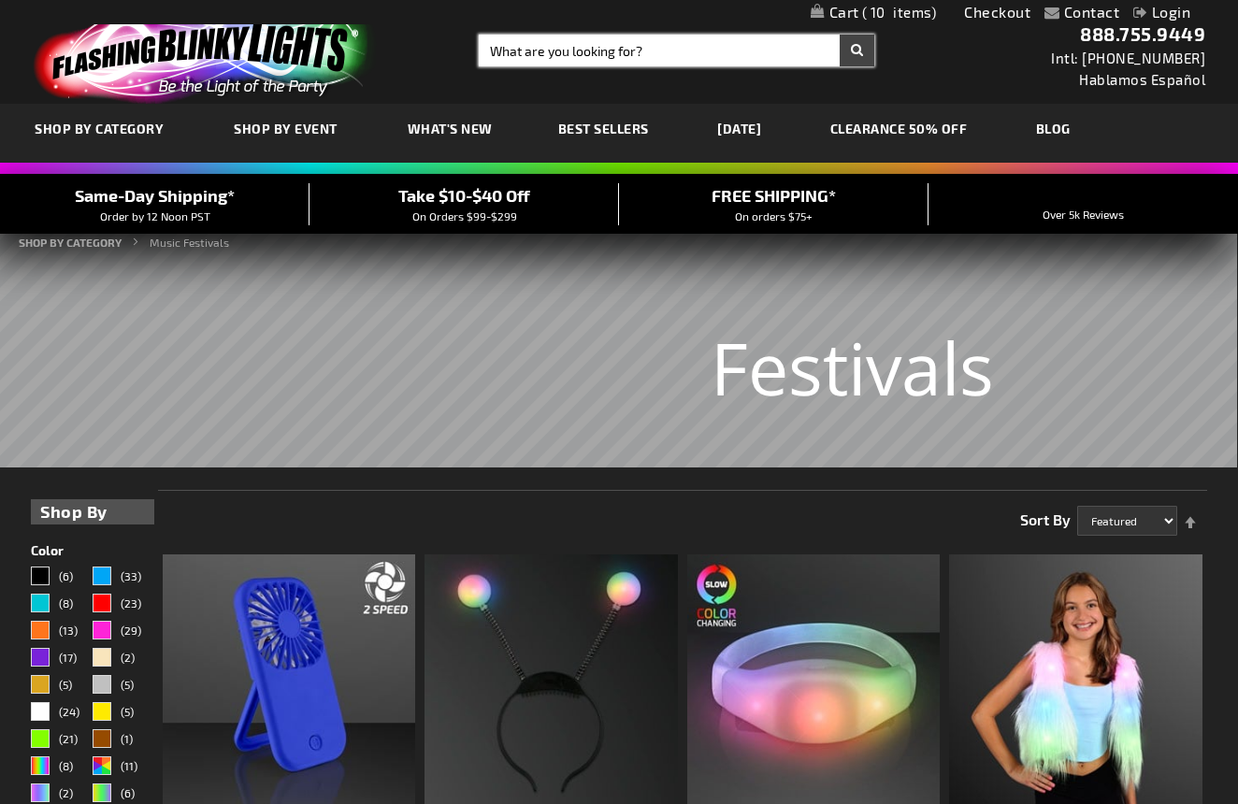
click at [492, 42] on input "Search" at bounding box center [676, 51] width 395 height 32
type input "infinity"
click at [856, 50] on button "Search" at bounding box center [856, 51] width 35 height 32
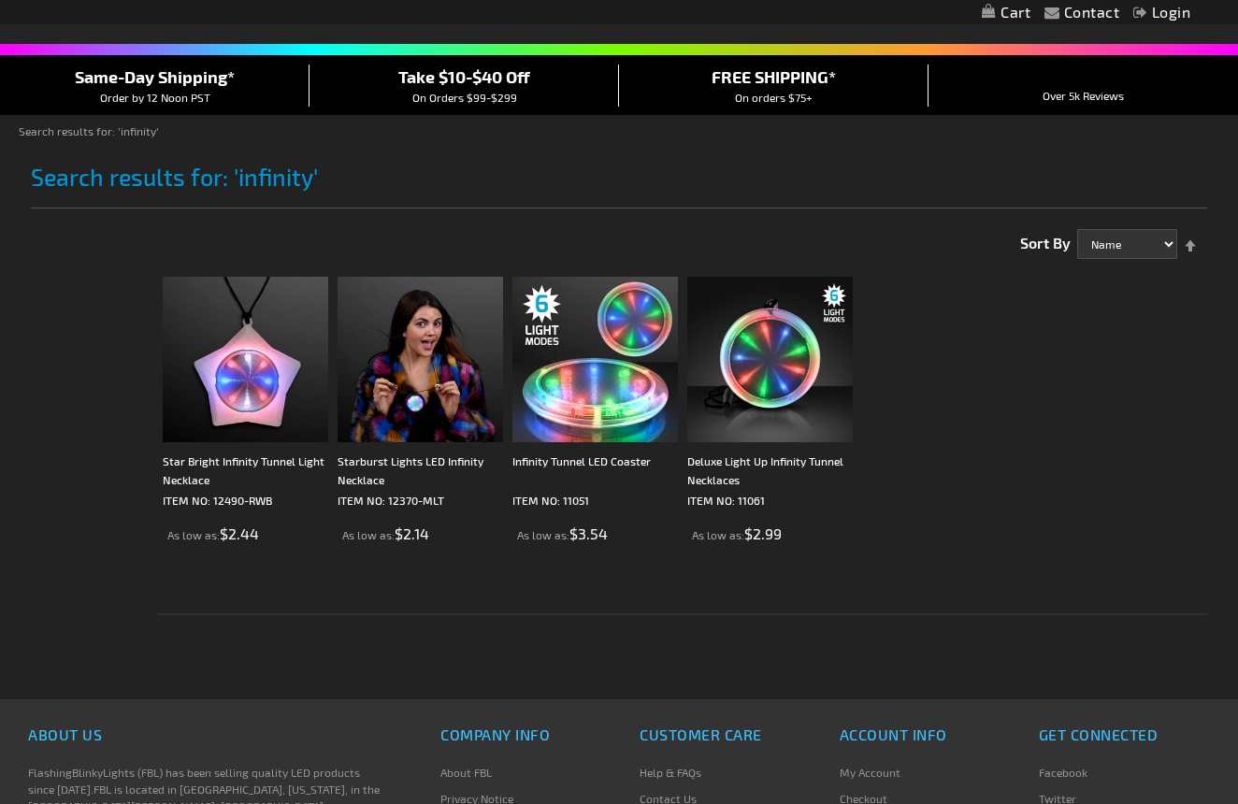
scroll to position [135, 0]
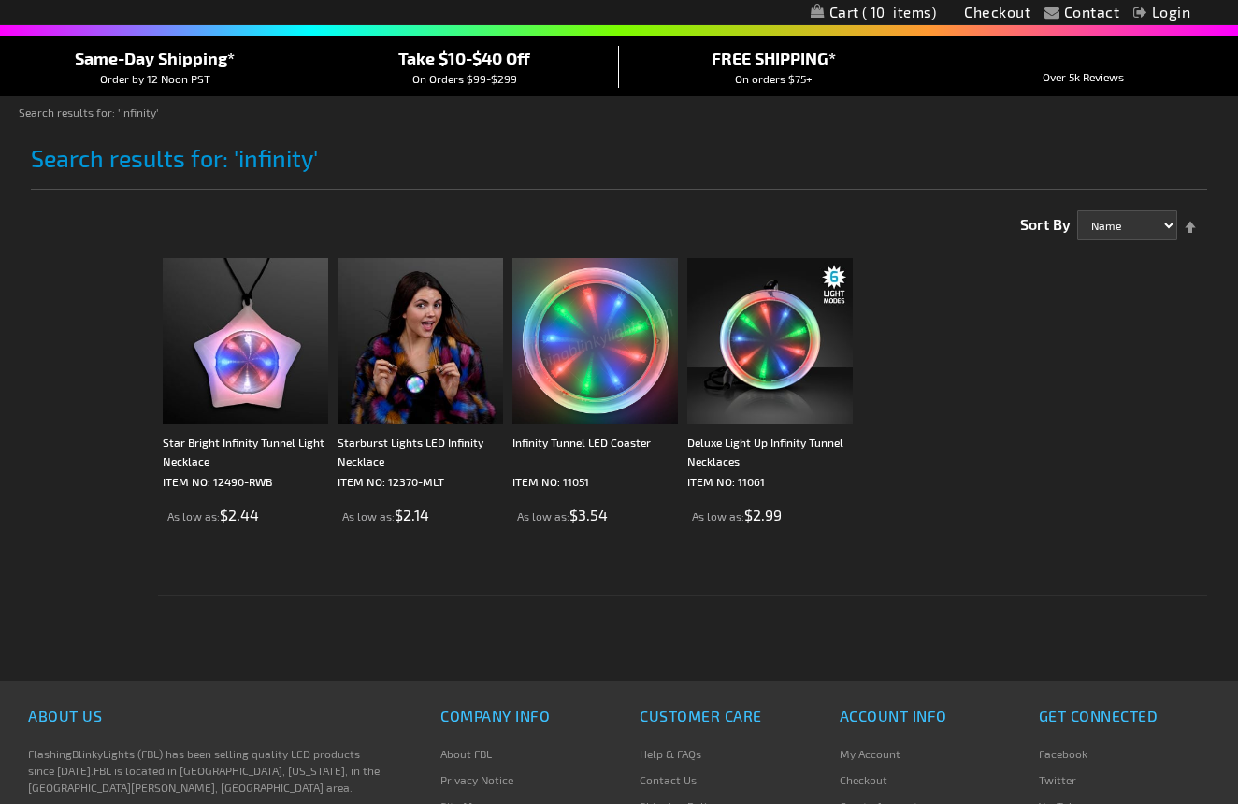
click at [602, 373] on img at bounding box center [594, 340] width 165 height 165
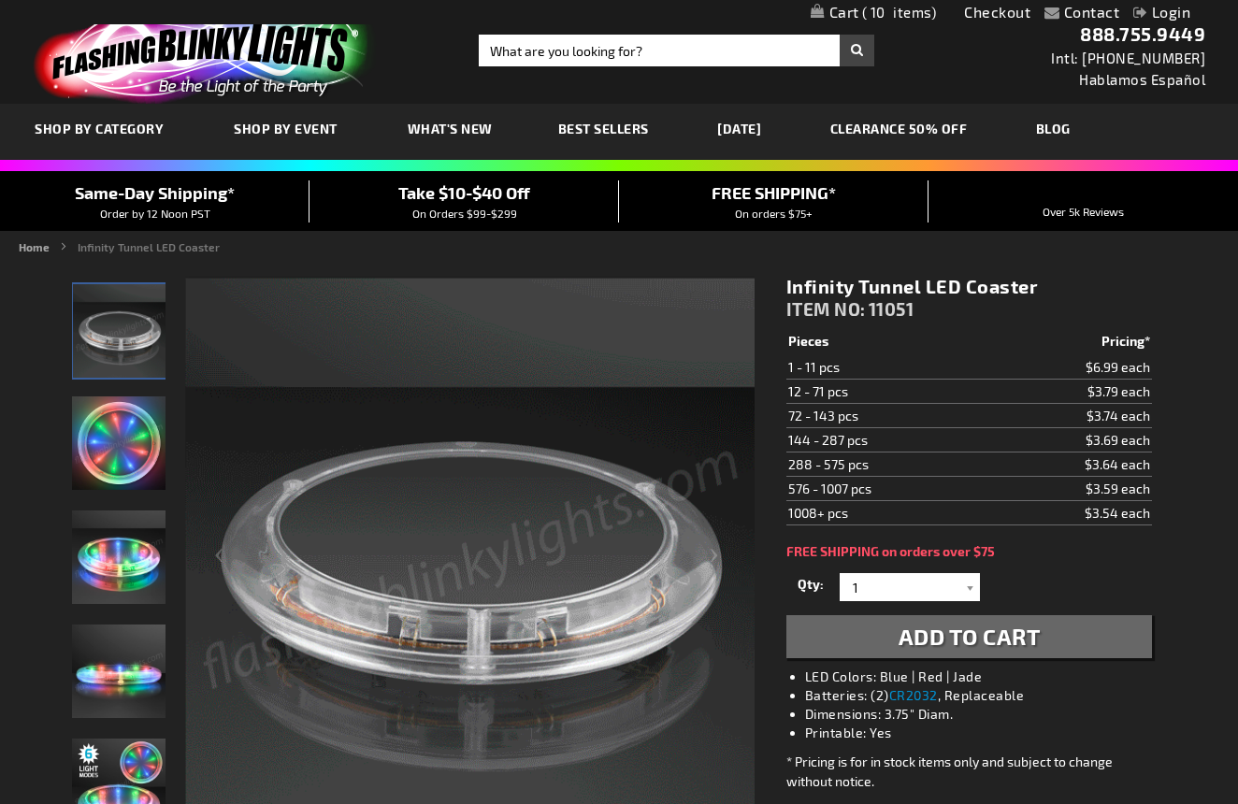
click at [456, 127] on span "What's New" at bounding box center [450, 129] width 85 height 16
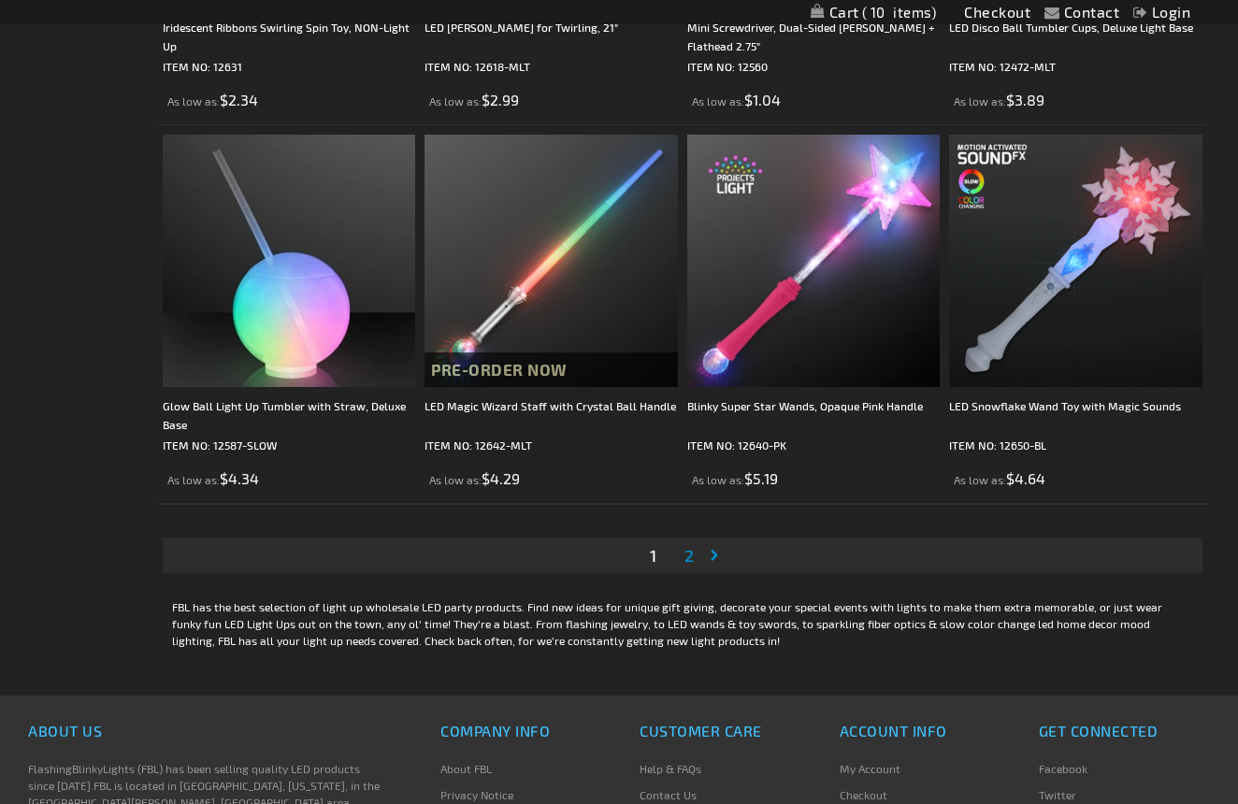
scroll to position [5559, 0]
click at [691, 547] on span "2" at bounding box center [688, 554] width 9 height 21
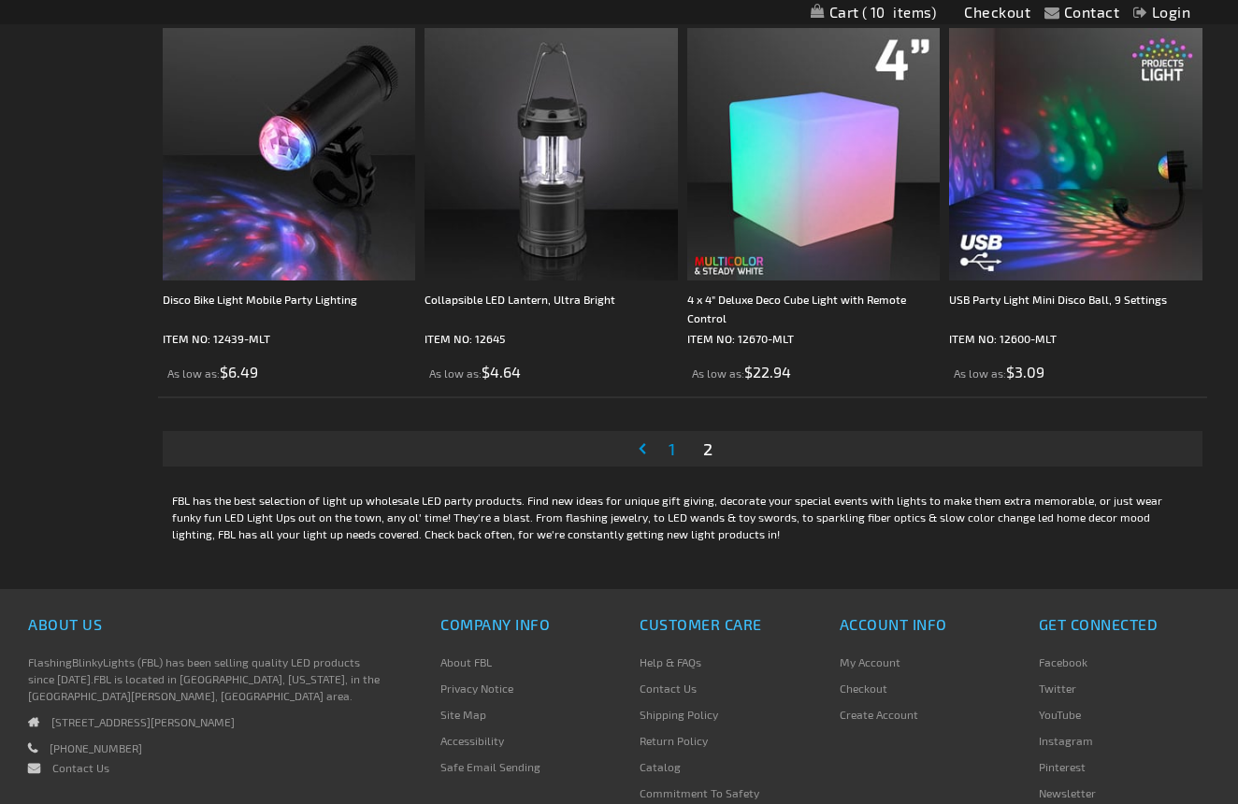
scroll to position [5667, 0]
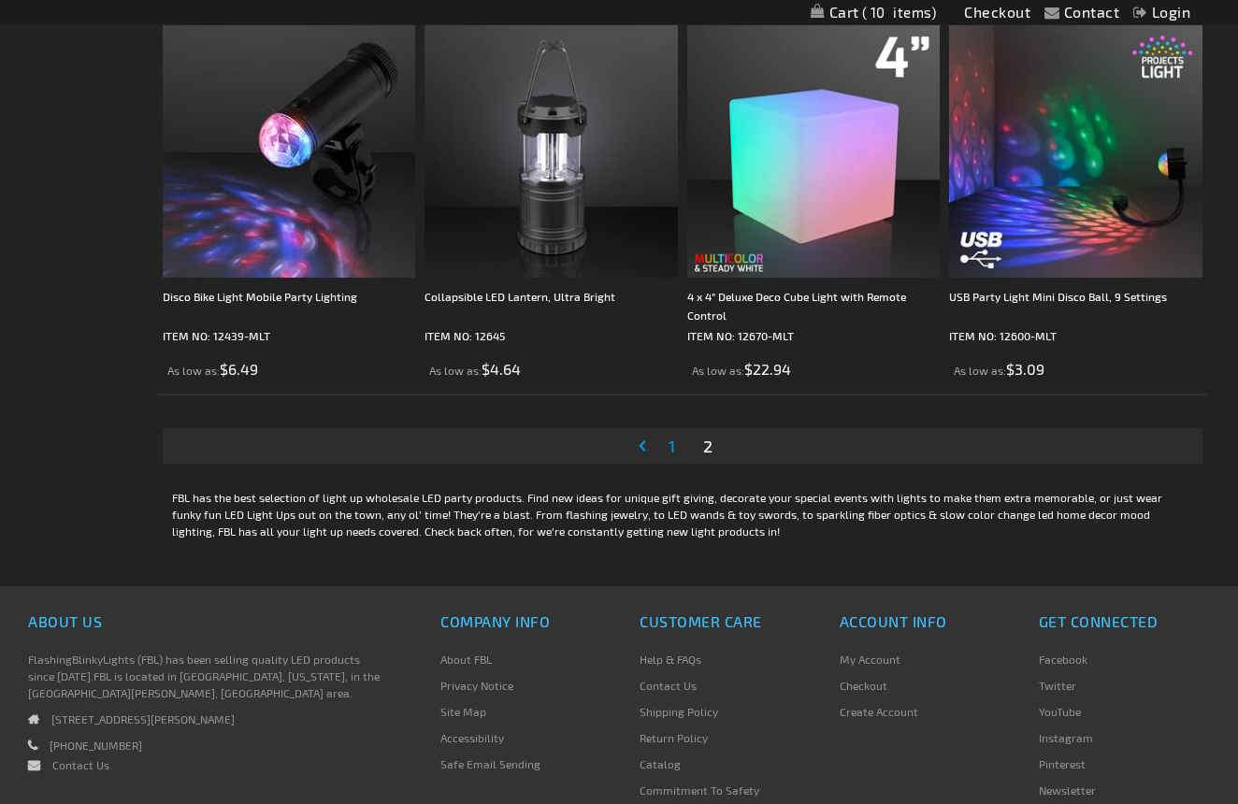
click at [709, 438] on span "2" at bounding box center [707, 446] width 9 height 21
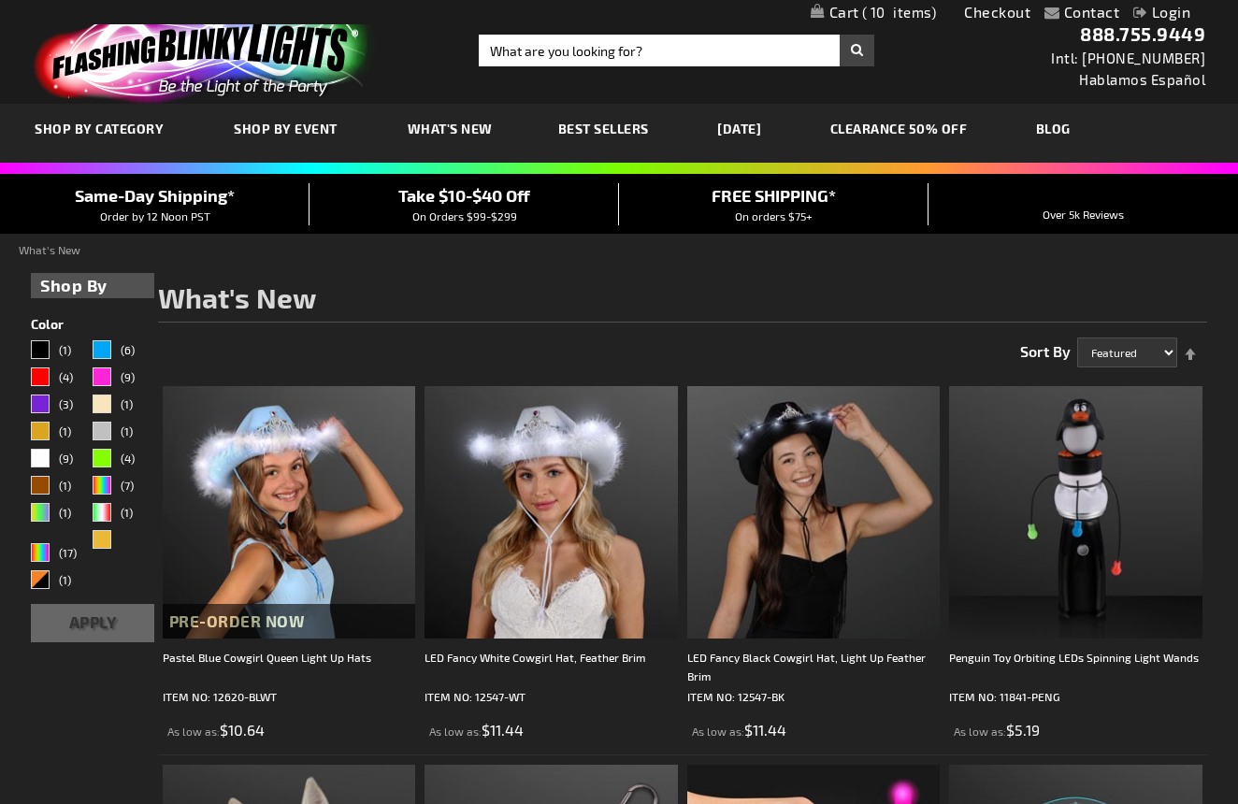
scroll to position [0, 0]
